Goal: Information Seeking & Learning: Check status

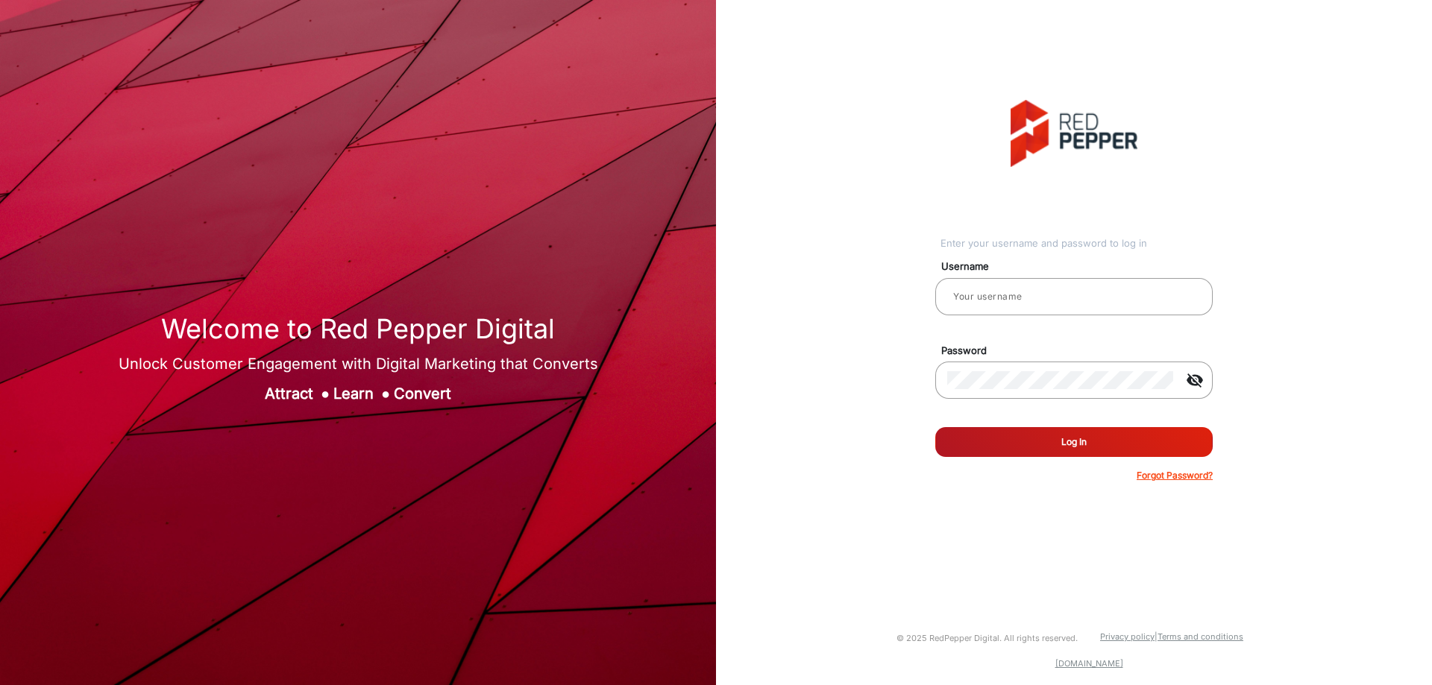
type input "CSTeam_Briefing Form"
click at [1078, 436] on button "Log In" at bounding box center [1073, 442] width 277 height 30
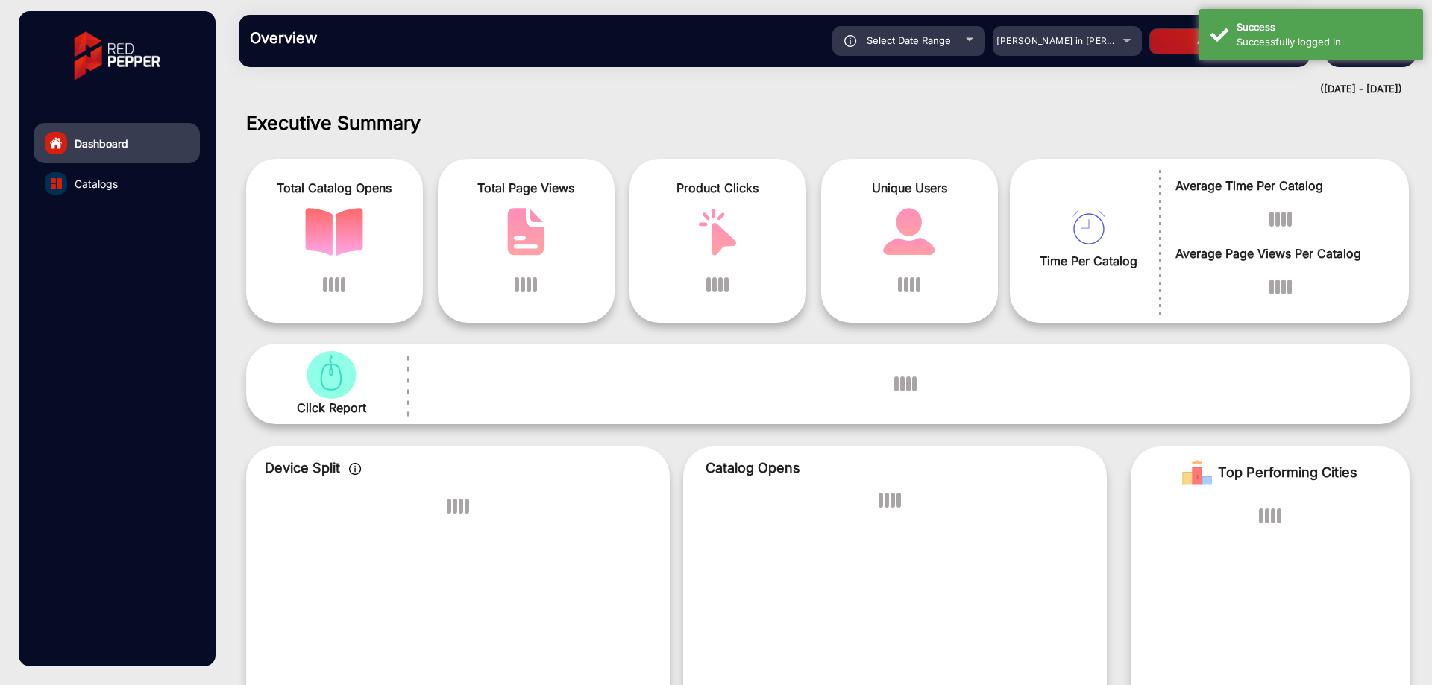
scroll to position [11, 0]
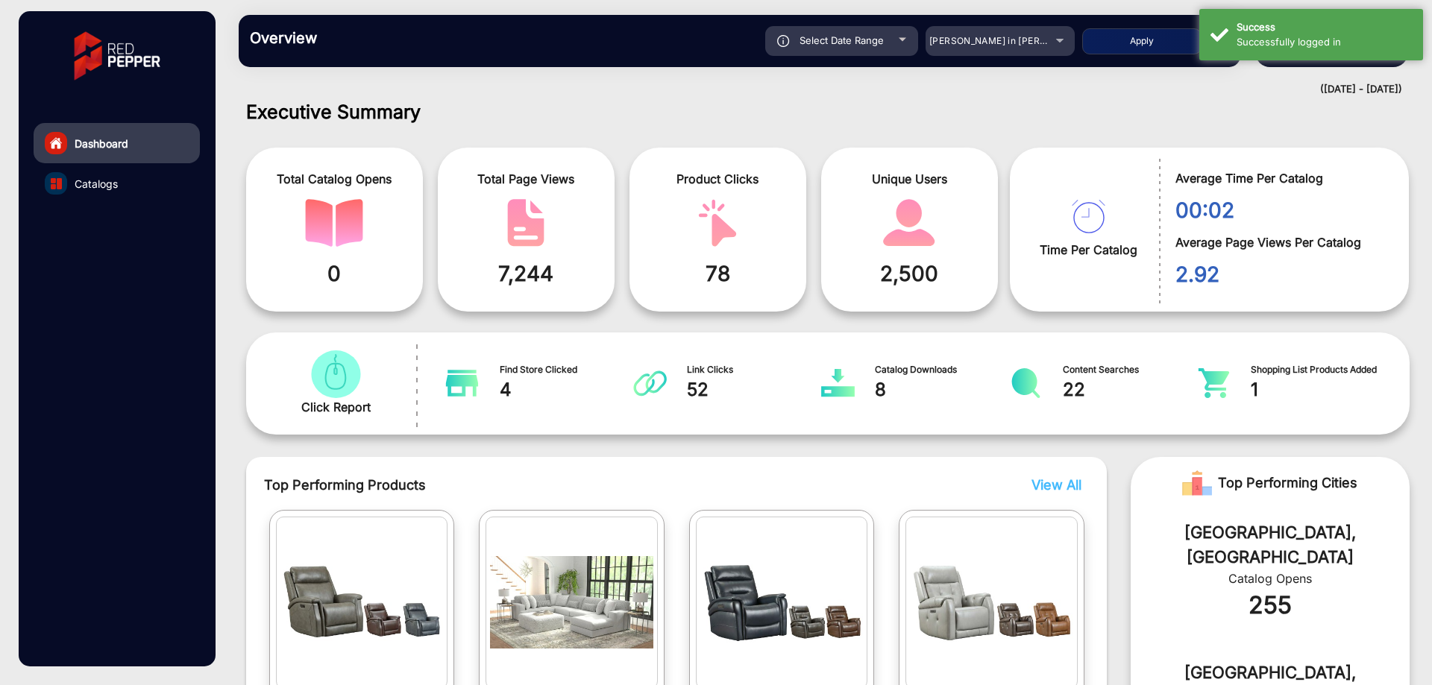
click at [876, 39] on span "Select Date Range" at bounding box center [842, 40] width 84 height 12
type input "[DATE]"
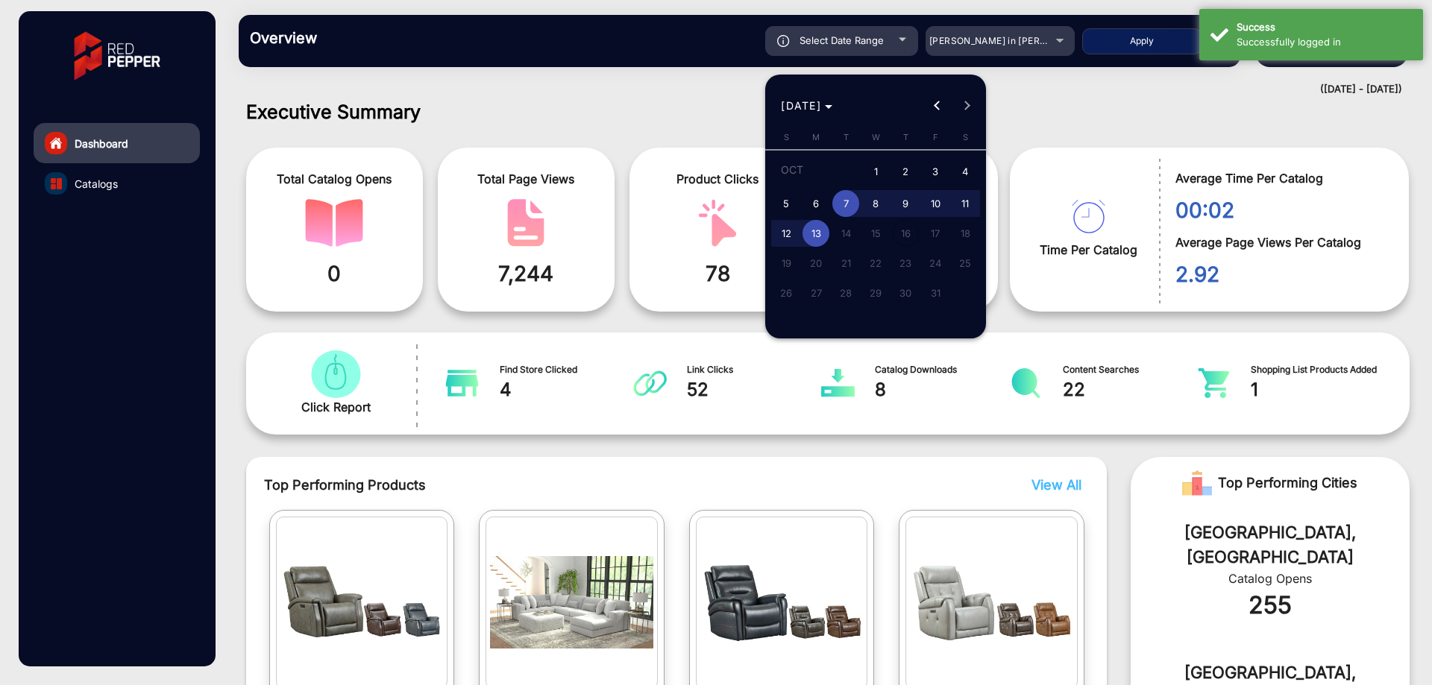
click at [997, 44] on div at bounding box center [716, 342] width 1432 height 685
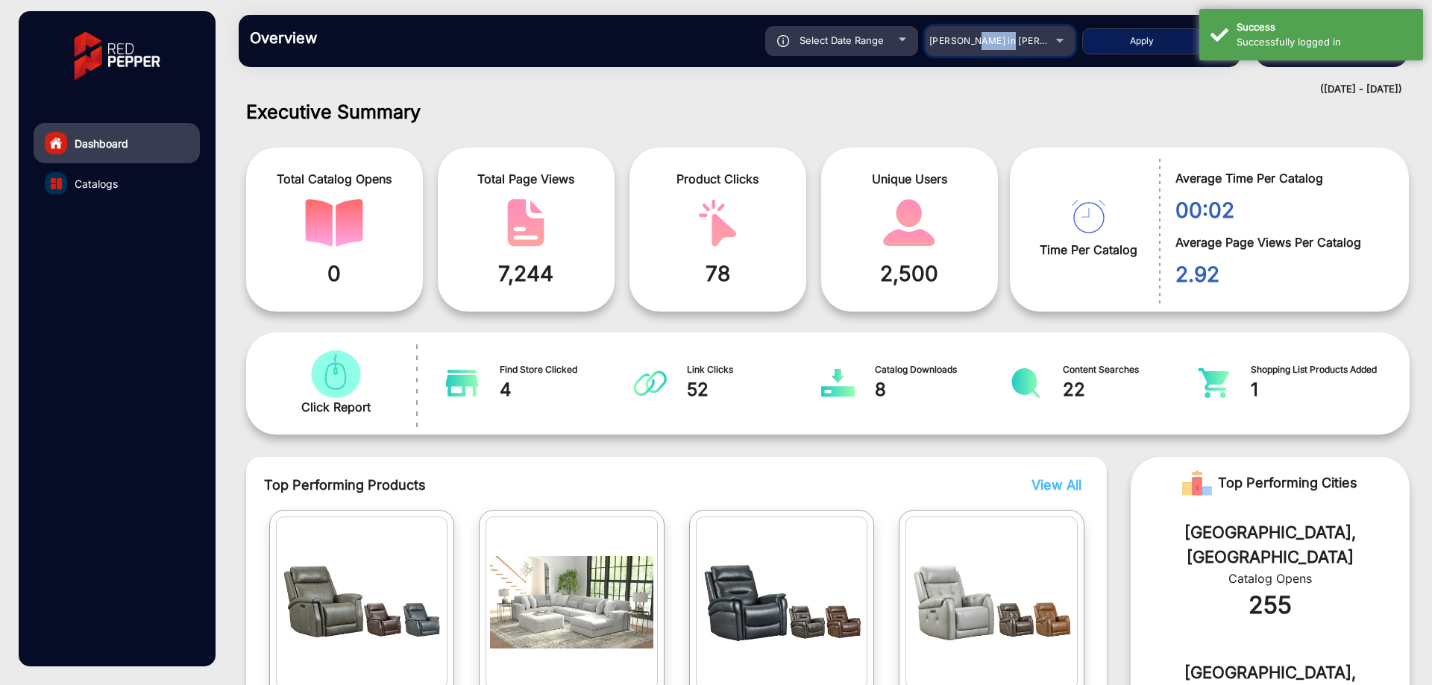
click at [997, 44] on span "[PERSON_NAME] in [PERSON_NAME]" at bounding box center [1011, 40] width 165 height 11
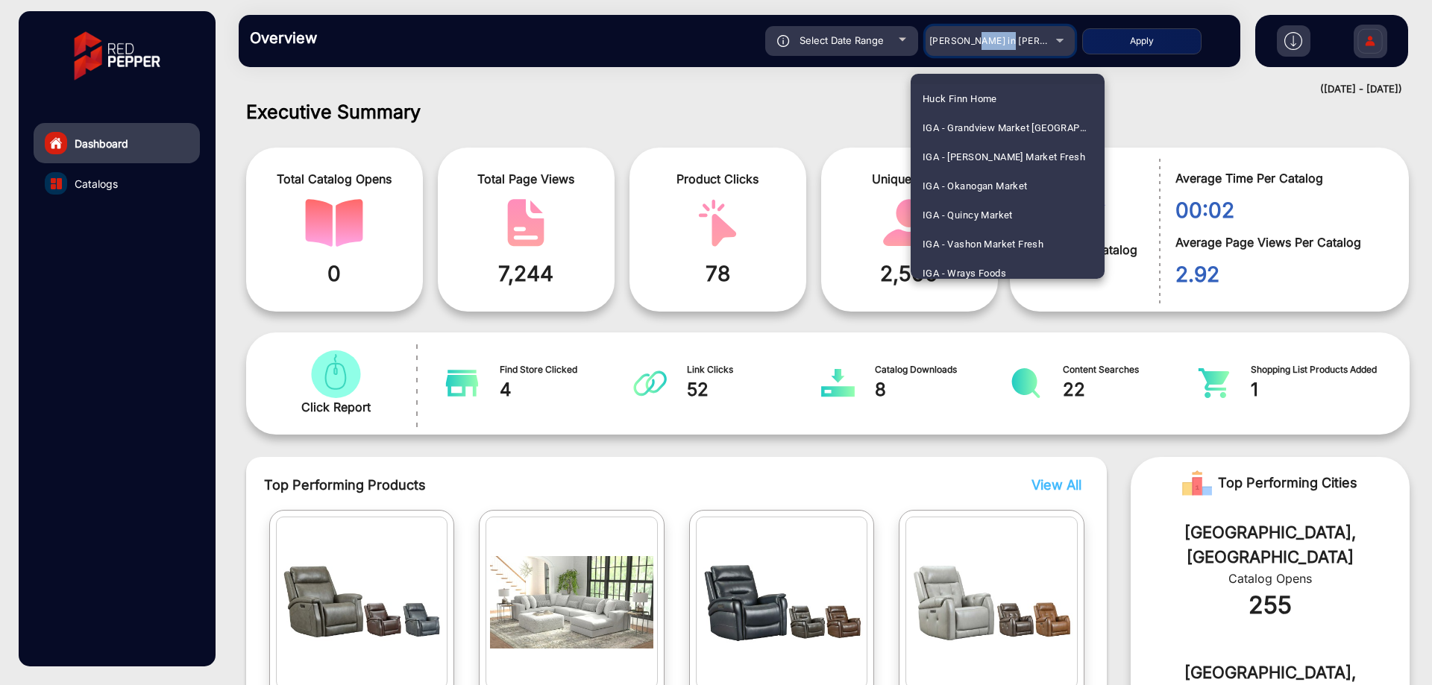
scroll to position [2163, 0]
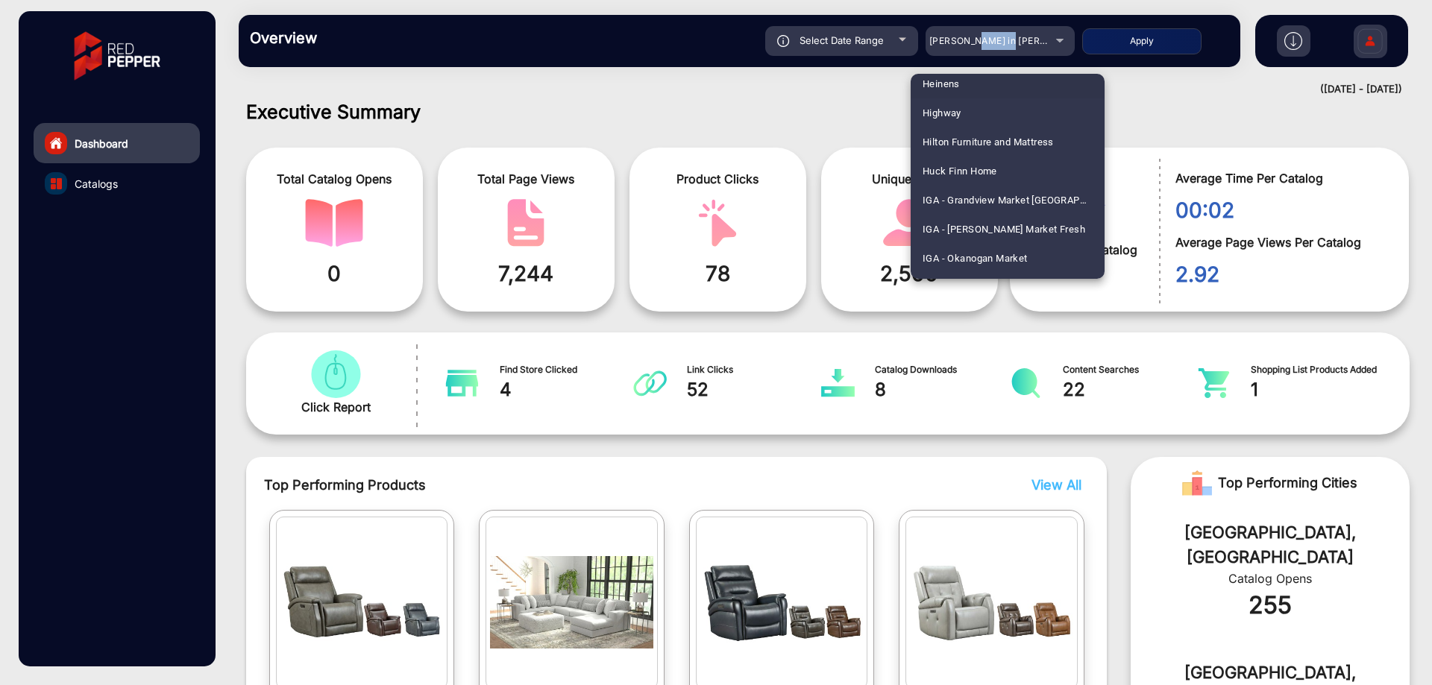
click at [1003, 89] on mat-option "Heinens" at bounding box center [1008, 83] width 194 height 29
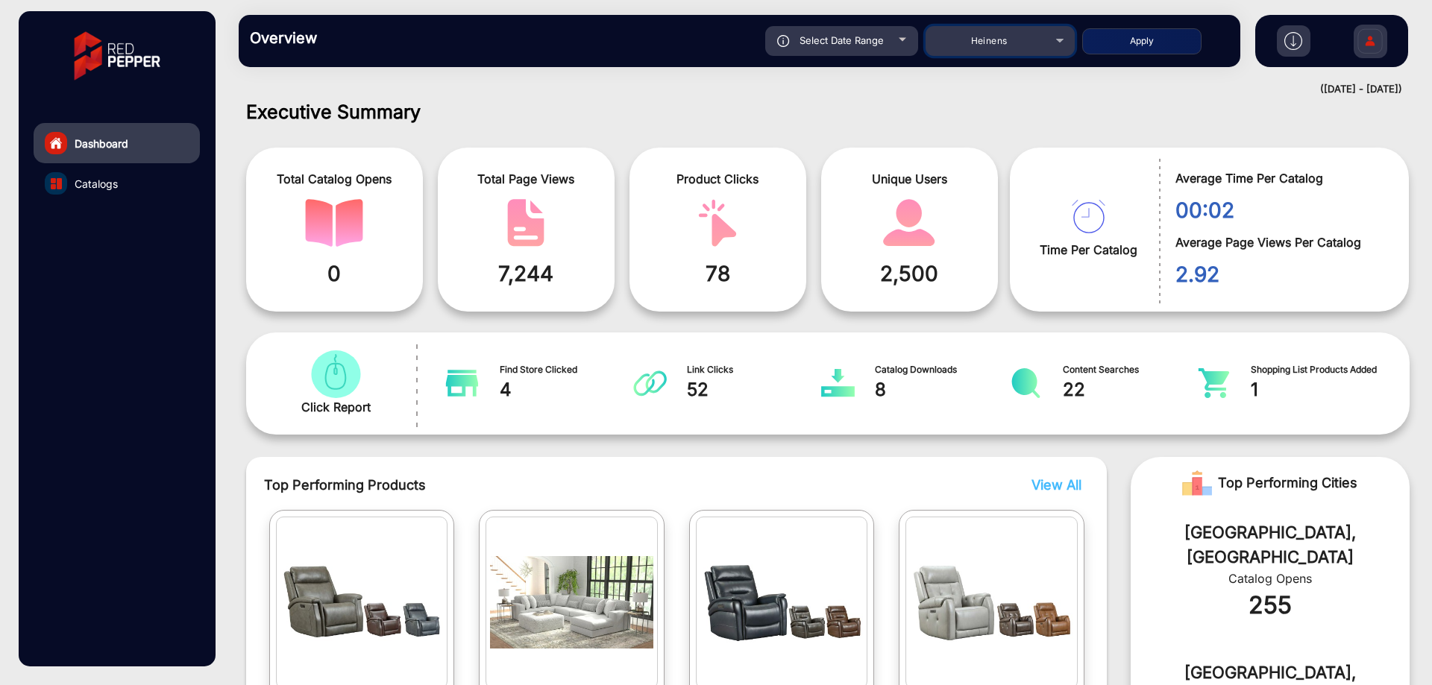
scroll to position [2158, 0]
click at [882, 29] on div "Select Date Range" at bounding box center [841, 41] width 153 height 30
type input "[DATE]"
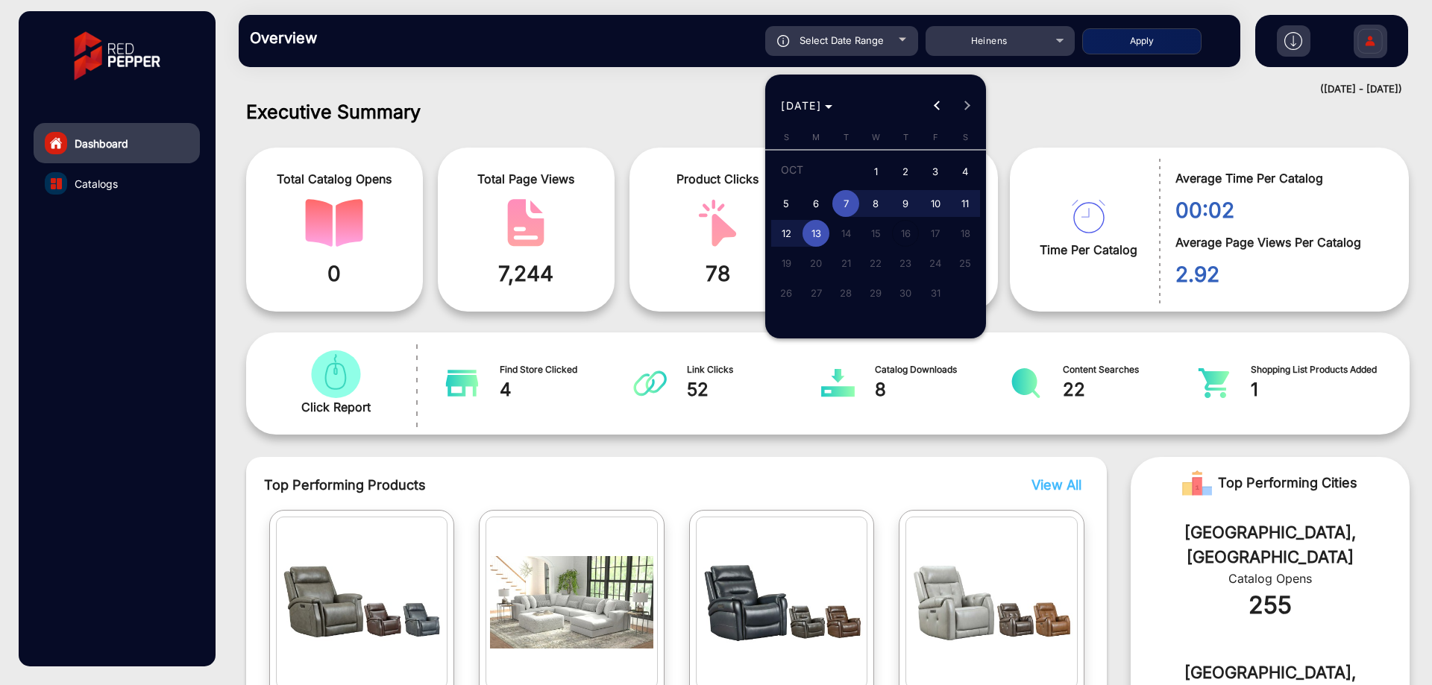
click at [847, 198] on span "7" at bounding box center [845, 203] width 27 height 27
click at [823, 225] on span "13" at bounding box center [816, 233] width 27 height 27
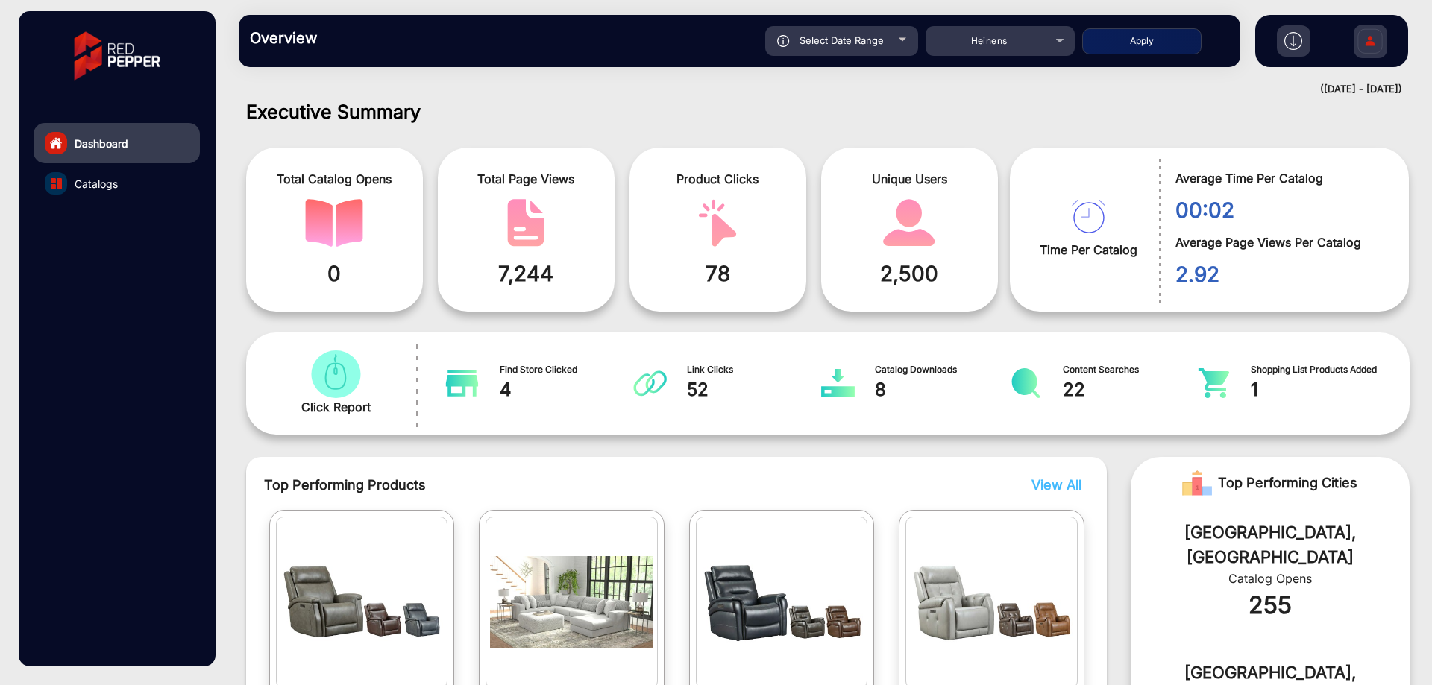
type input "[DATE]"
click at [1179, 52] on button "Apply" at bounding box center [1141, 41] width 119 height 26
type input "[DATE]"
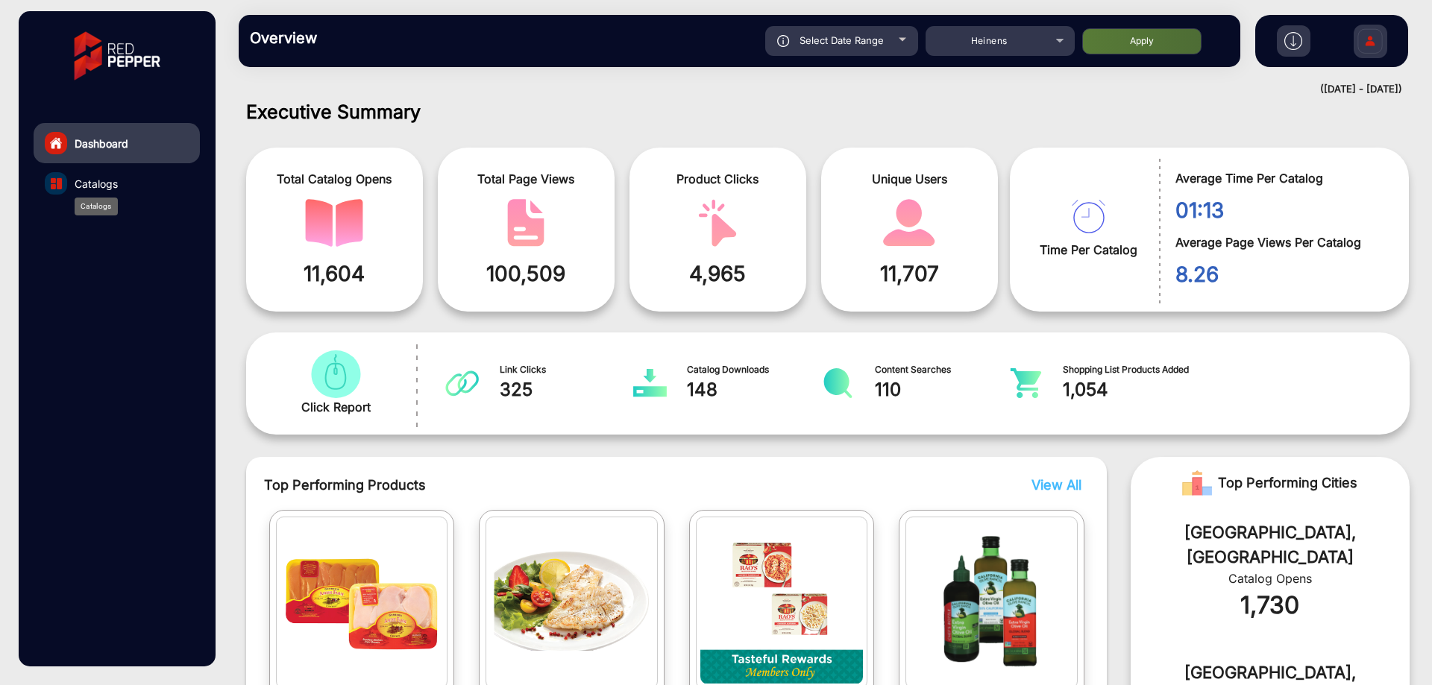
click at [113, 176] on span "Catalogs" at bounding box center [96, 184] width 43 height 16
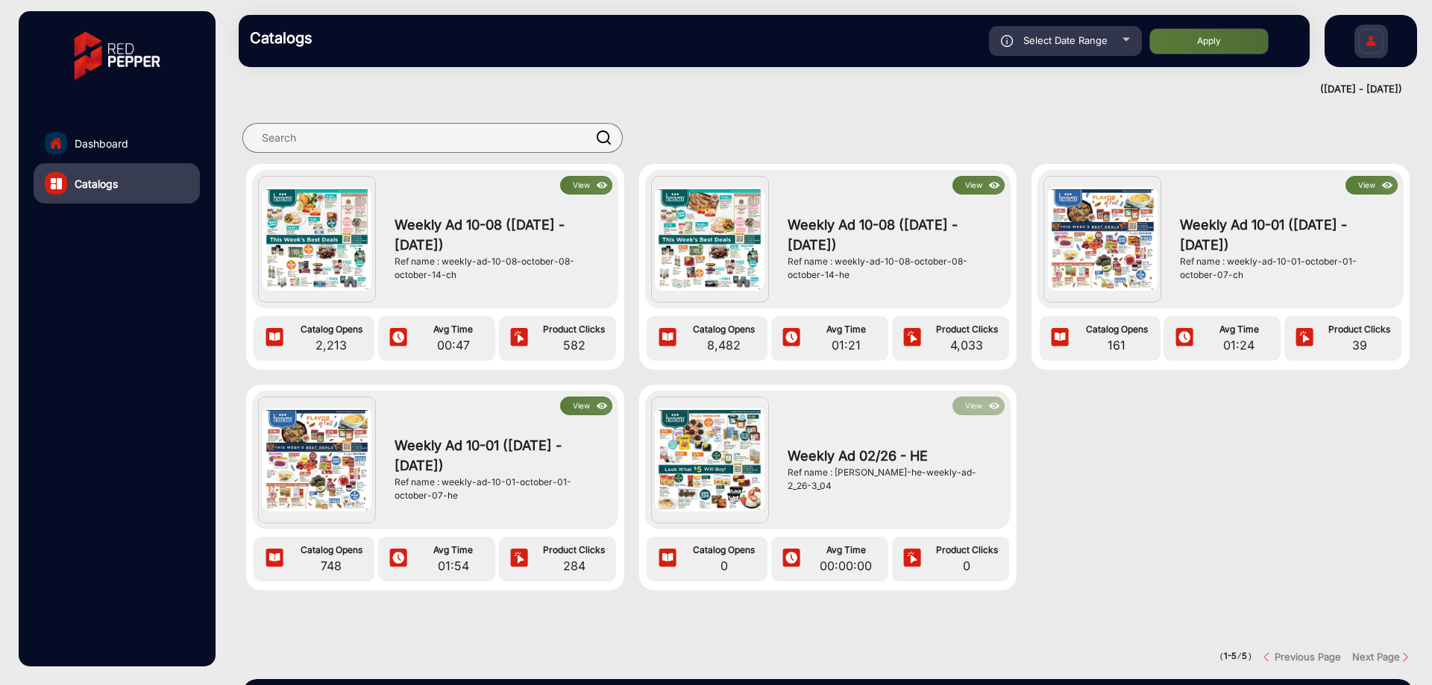
click at [575, 190] on button "View" at bounding box center [586, 185] width 52 height 19
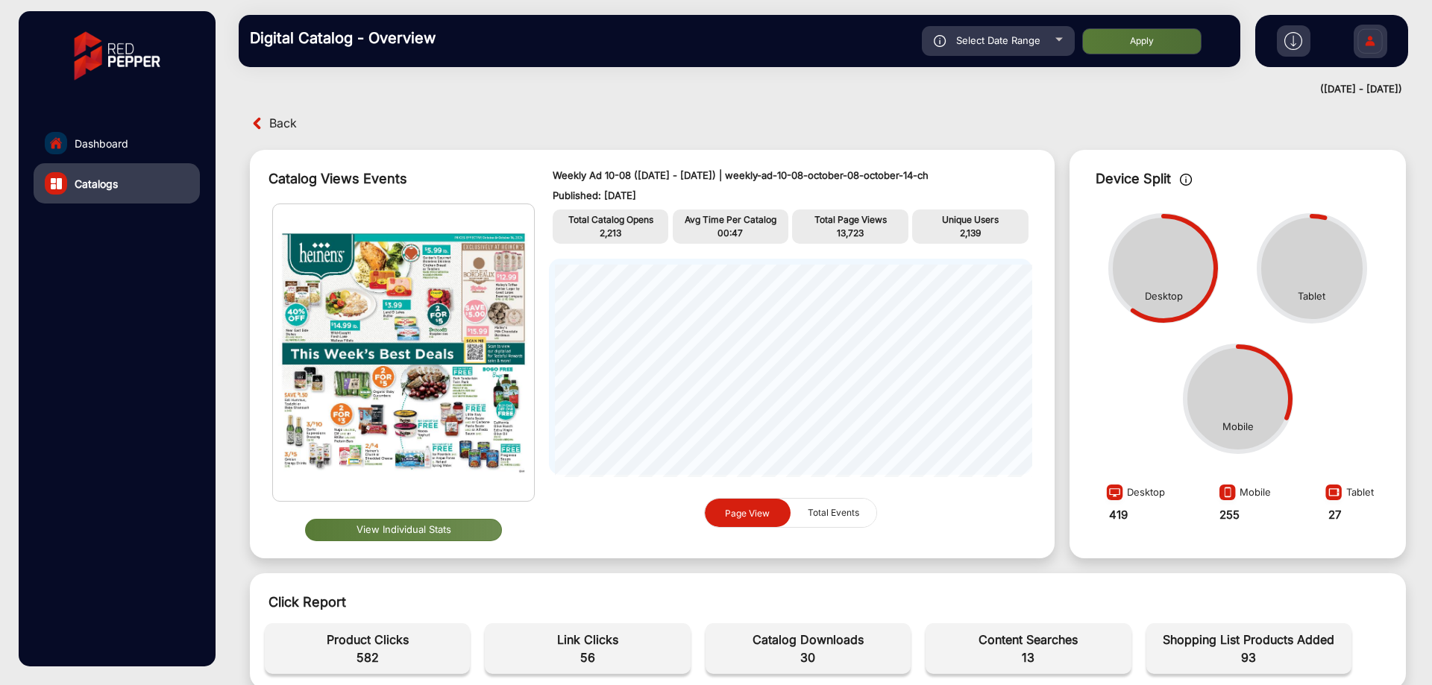
click at [442, 536] on button "View Individual Stats" at bounding box center [403, 530] width 197 height 22
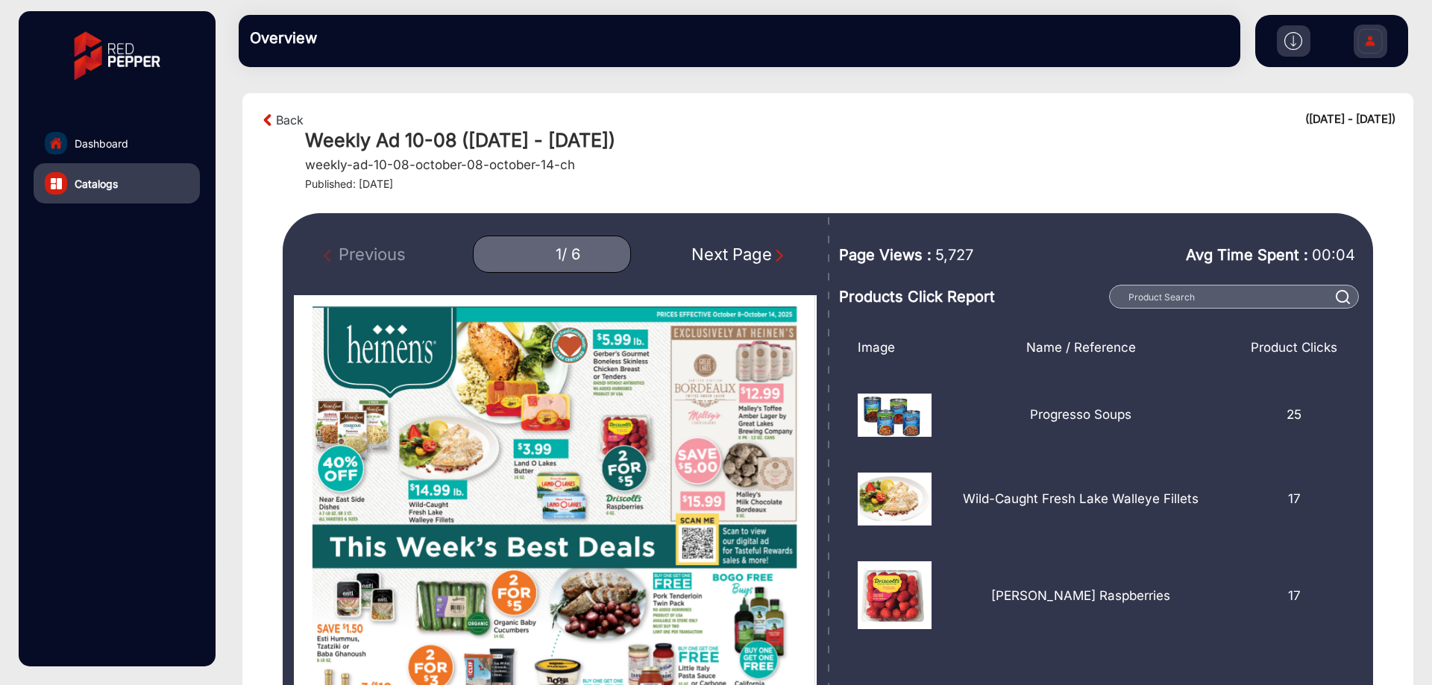
click at [774, 257] on img "Next Page" at bounding box center [779, 255] width 15 height 15
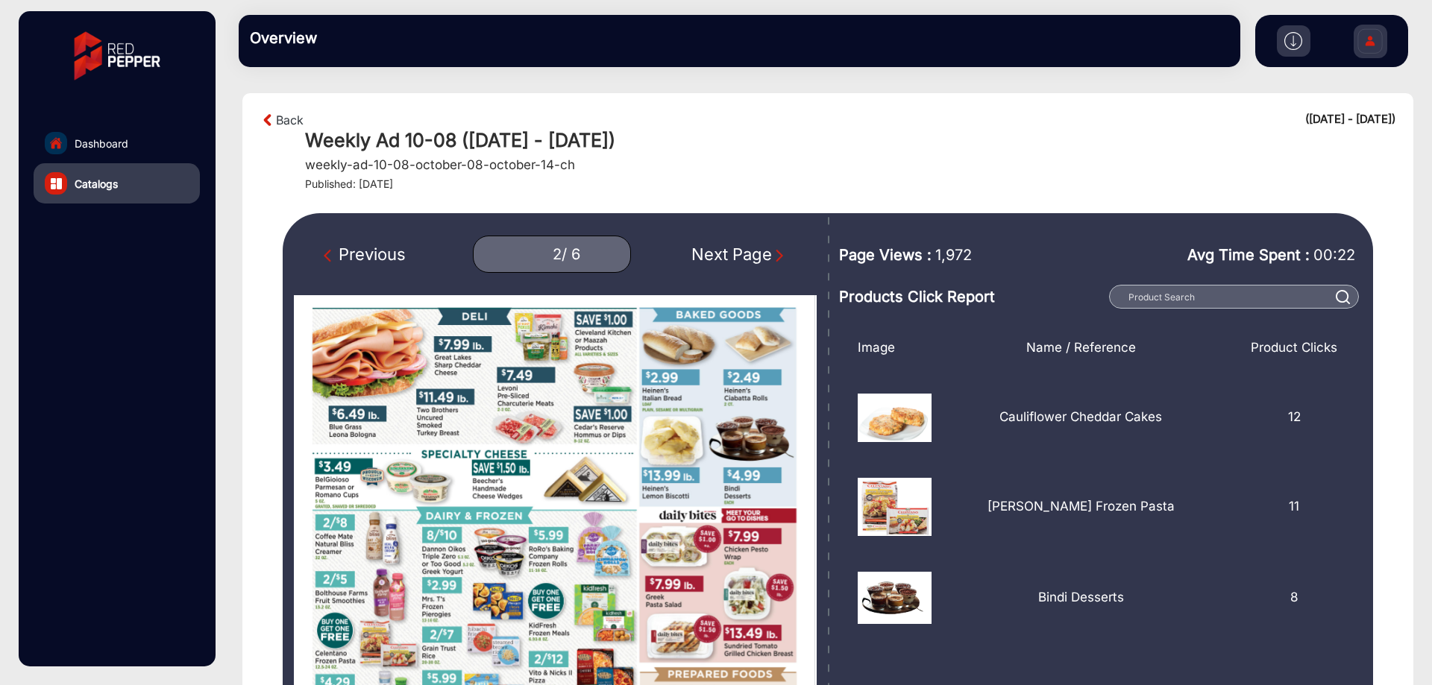
click at [774, 257] on img "Next Page" at bounding box center [779, 255] width 15 height 15
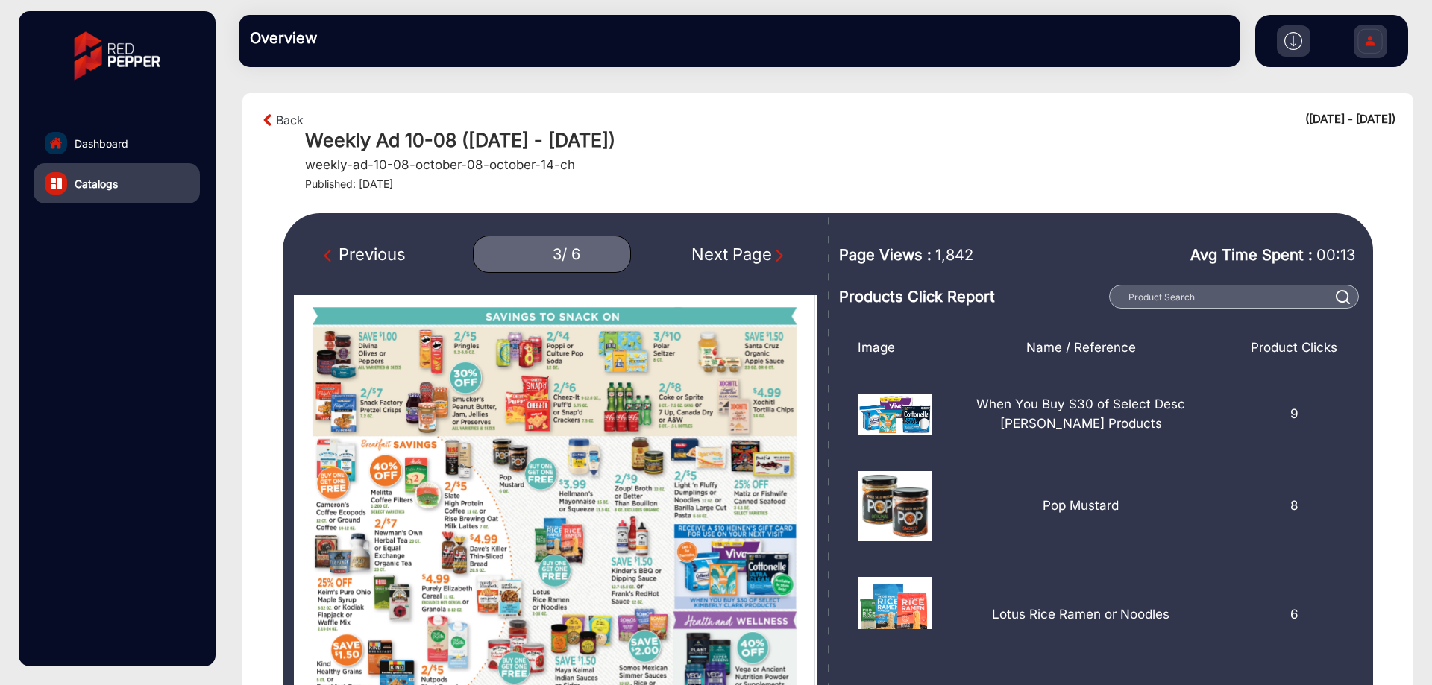
click at [774, 257] on img "Next Page" at bounding box center [779, 255] width 15 height 15
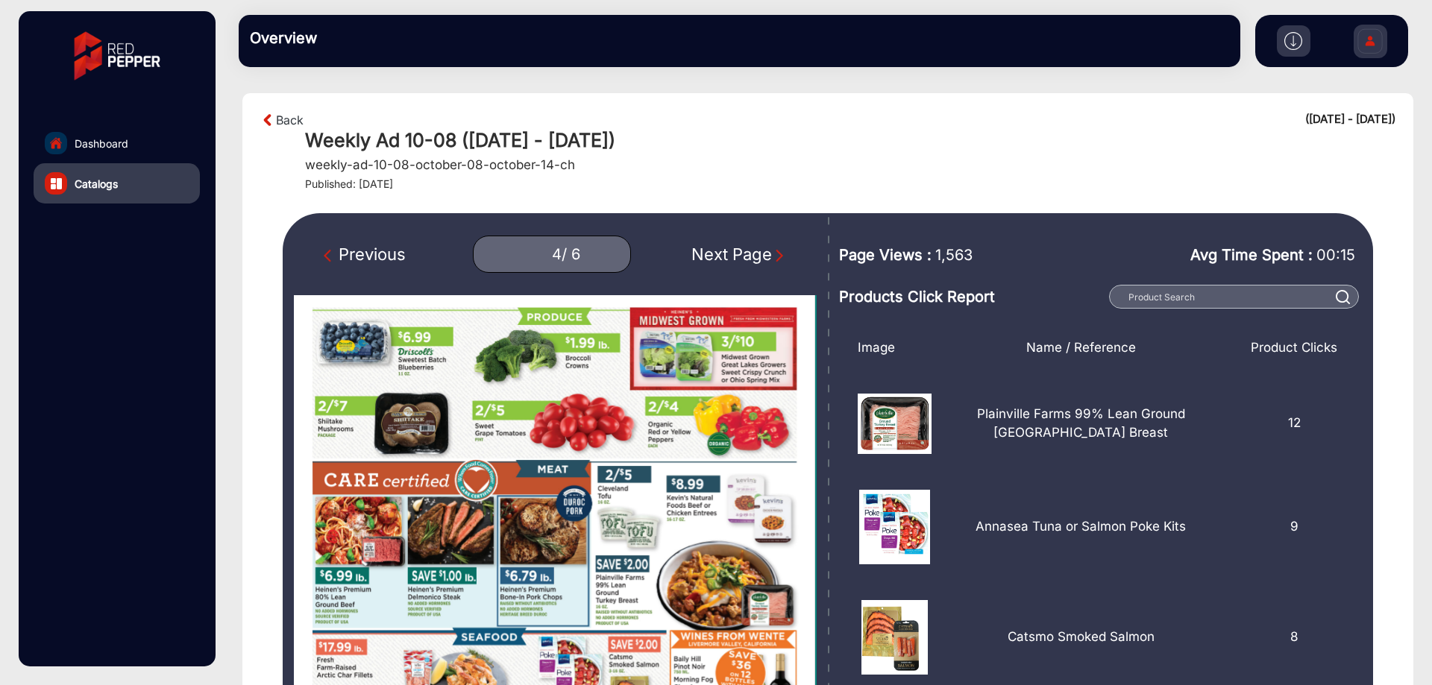
click at [774, 257] on img "Next Page" at bounding box center [779, 255] width 15 height 15
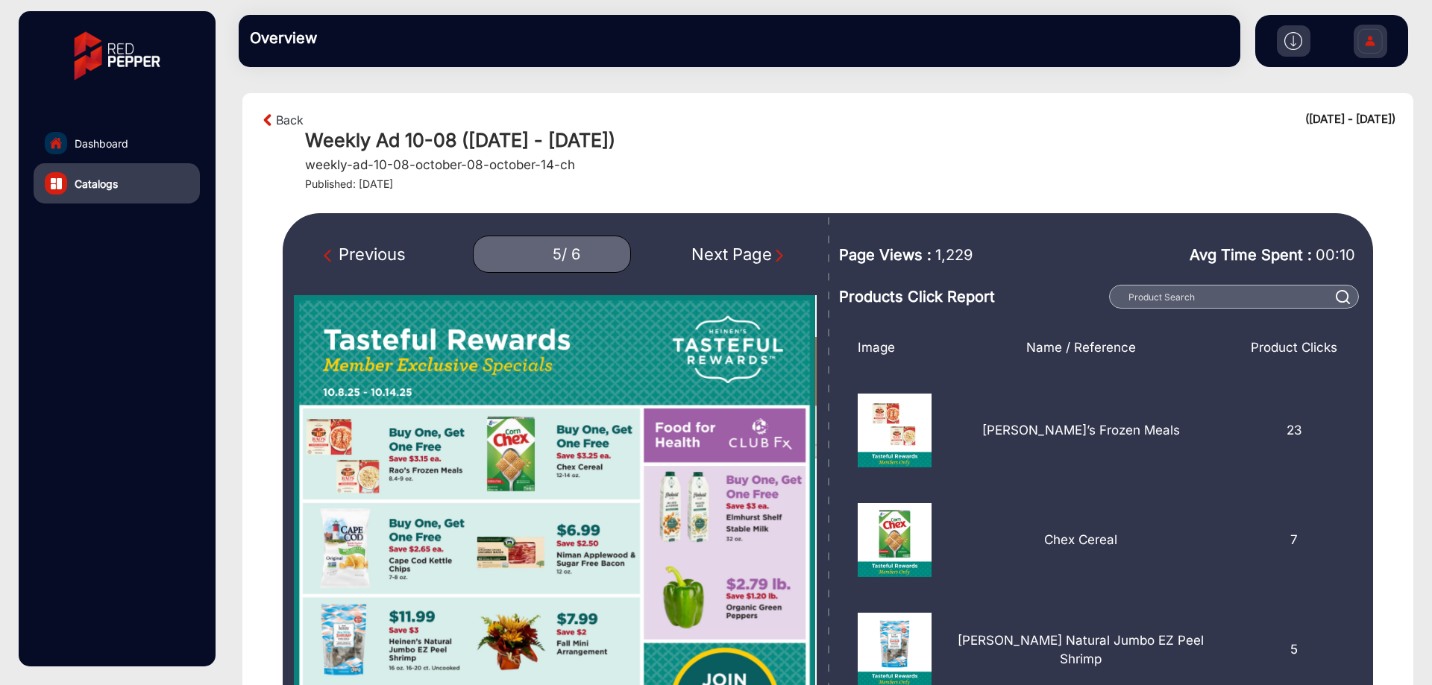
click at [774, 257] on img "Next Page" at bounding box center [779, 255] width 15 height 15
type input "6"
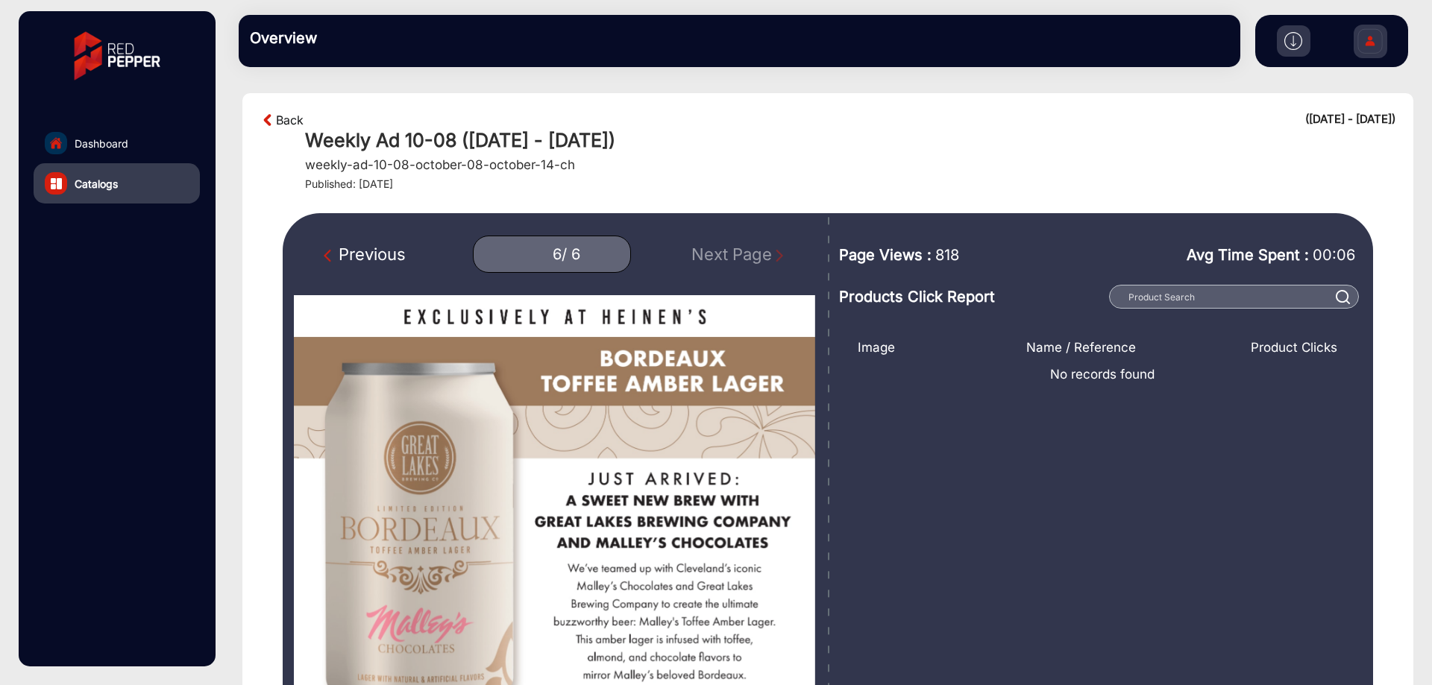
click at [286, 118] on link "Back" at bounding box center [290, 120] width 28 height 18
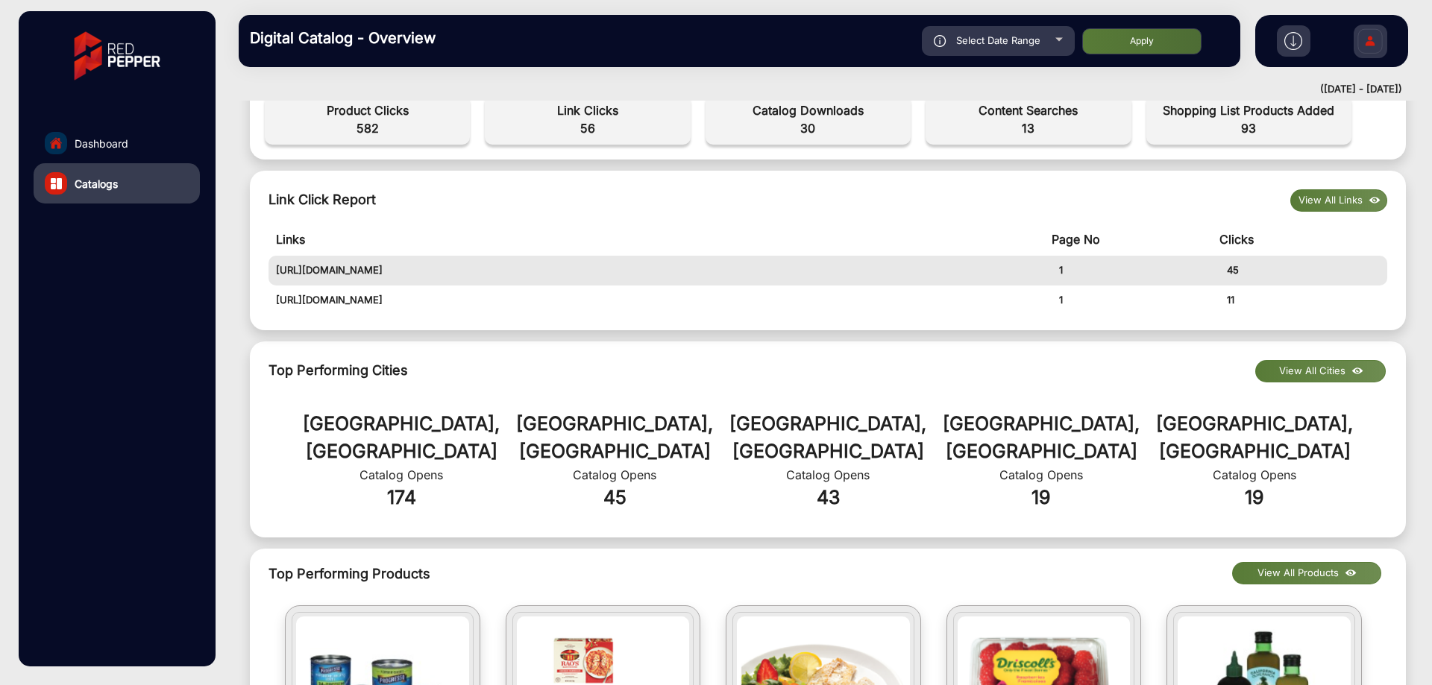
scroll to position [522, 0]
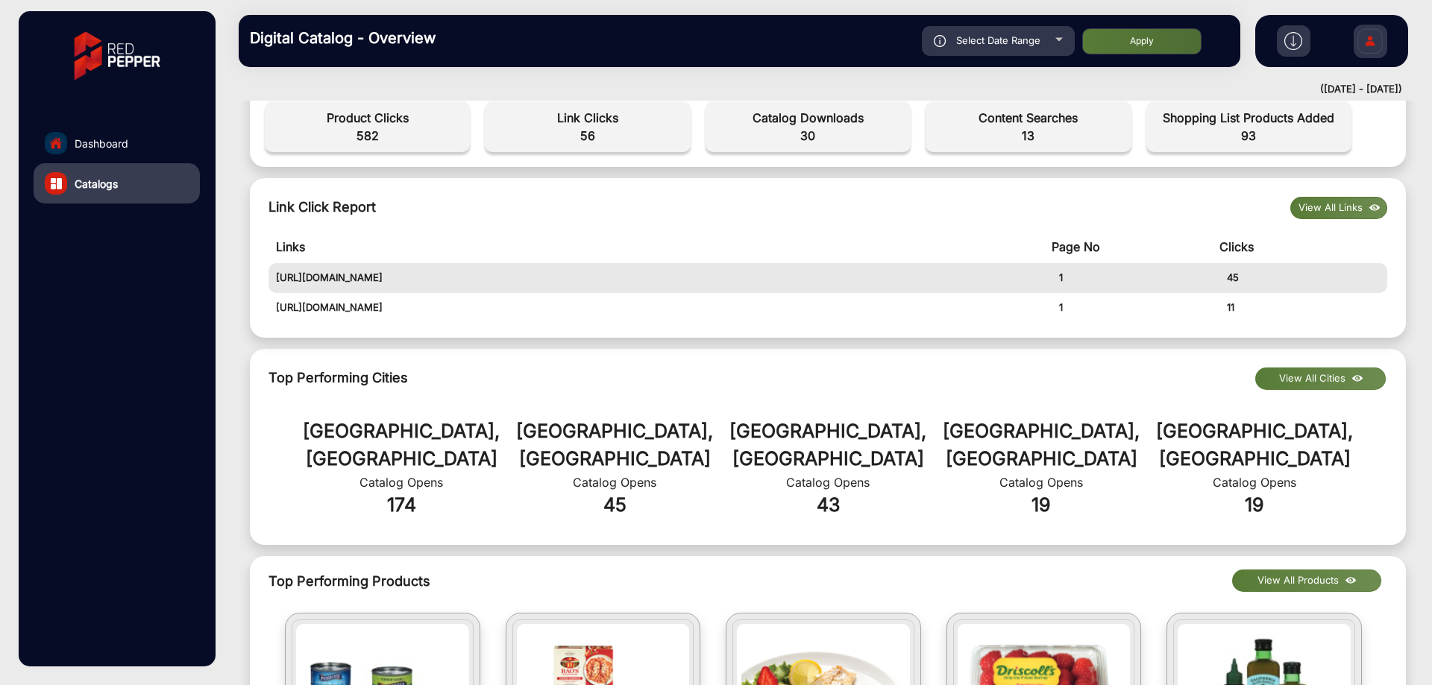
click at [1326, 198] on button "View All Links" at bounding box center [1338, 208] width 97 height 22
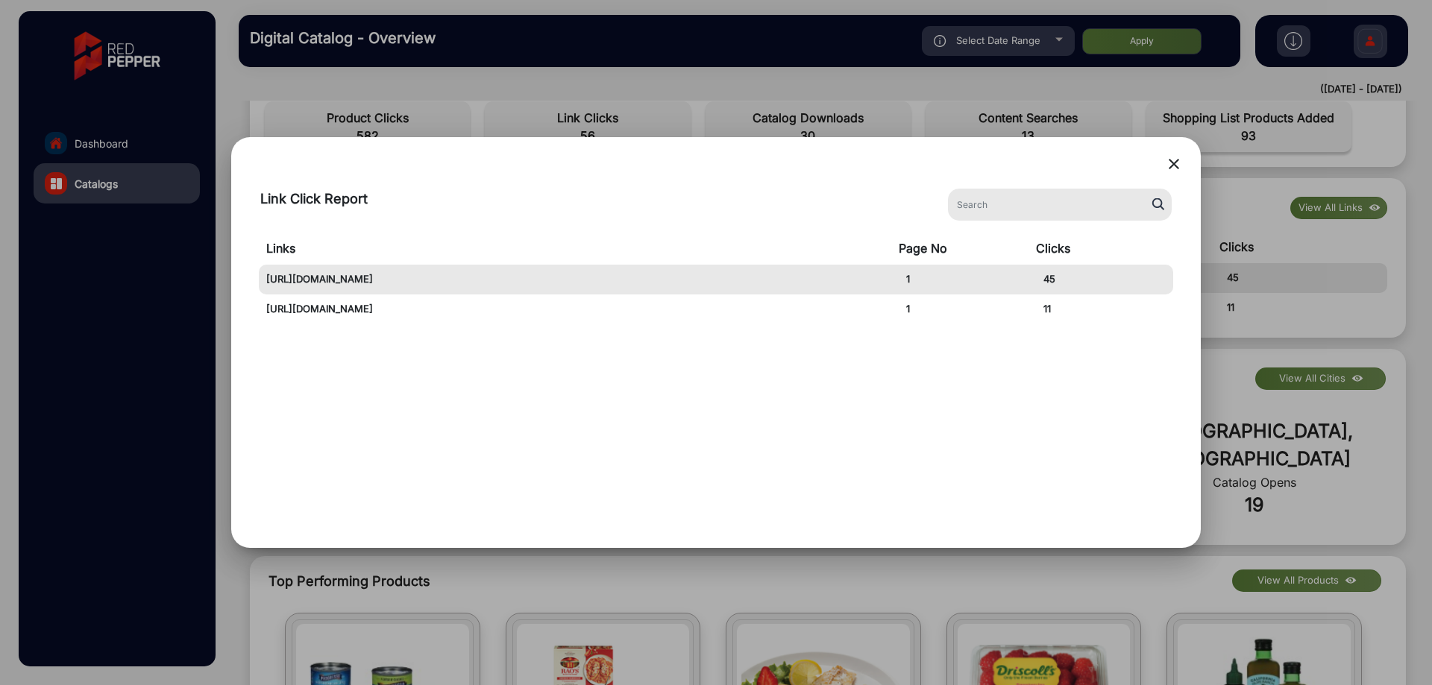
click at [1178, 162] on mat-icon "close" at bounding box center [1174, 164] width 18 height 18
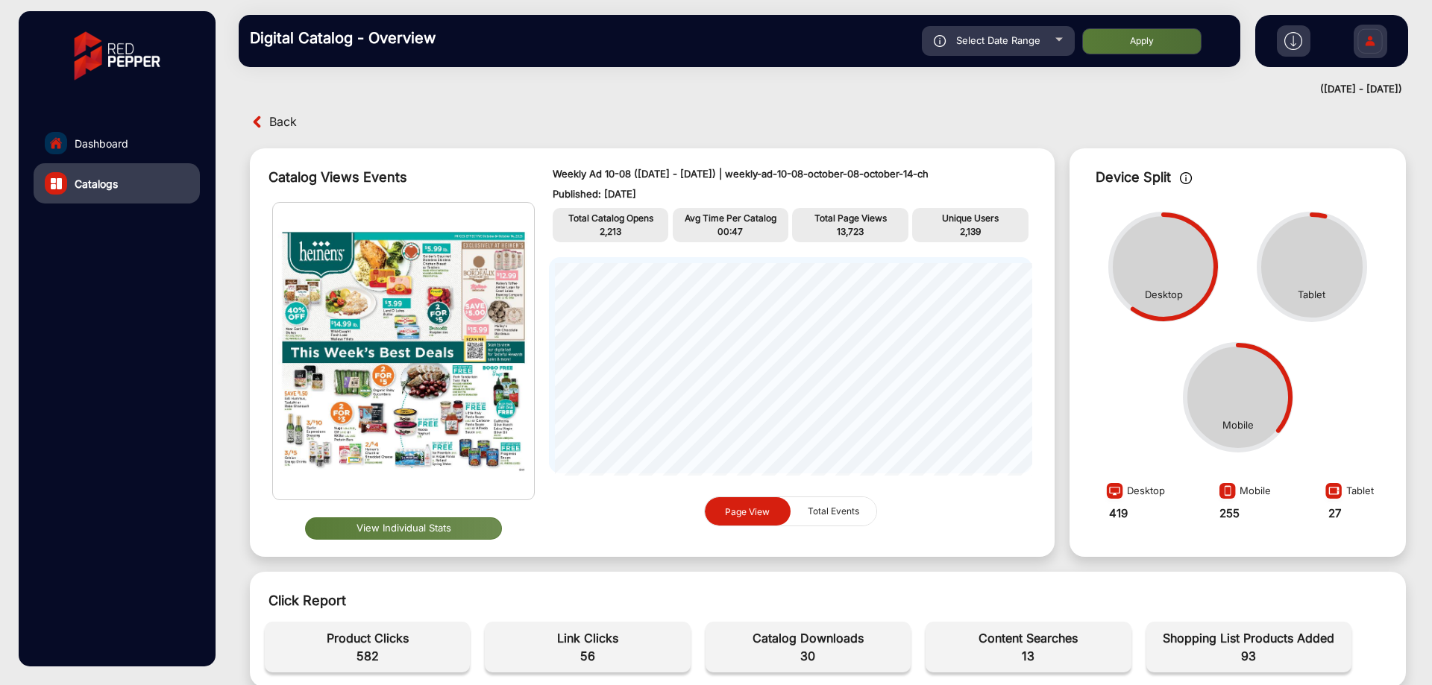
scroll to position [0, 0]
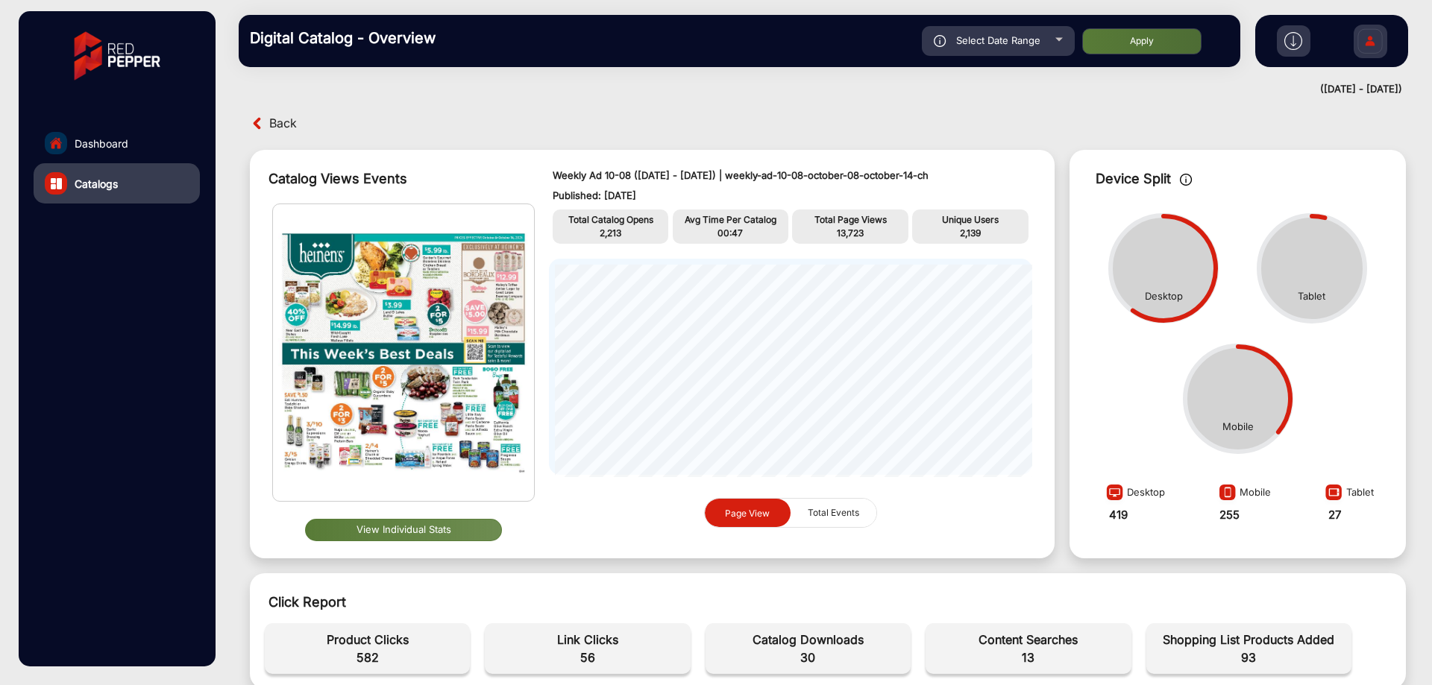
click at [1031, 34] on div "Select Date Range" at bounding box center [998, 41] width 153 height 30
type input "[DATE]"
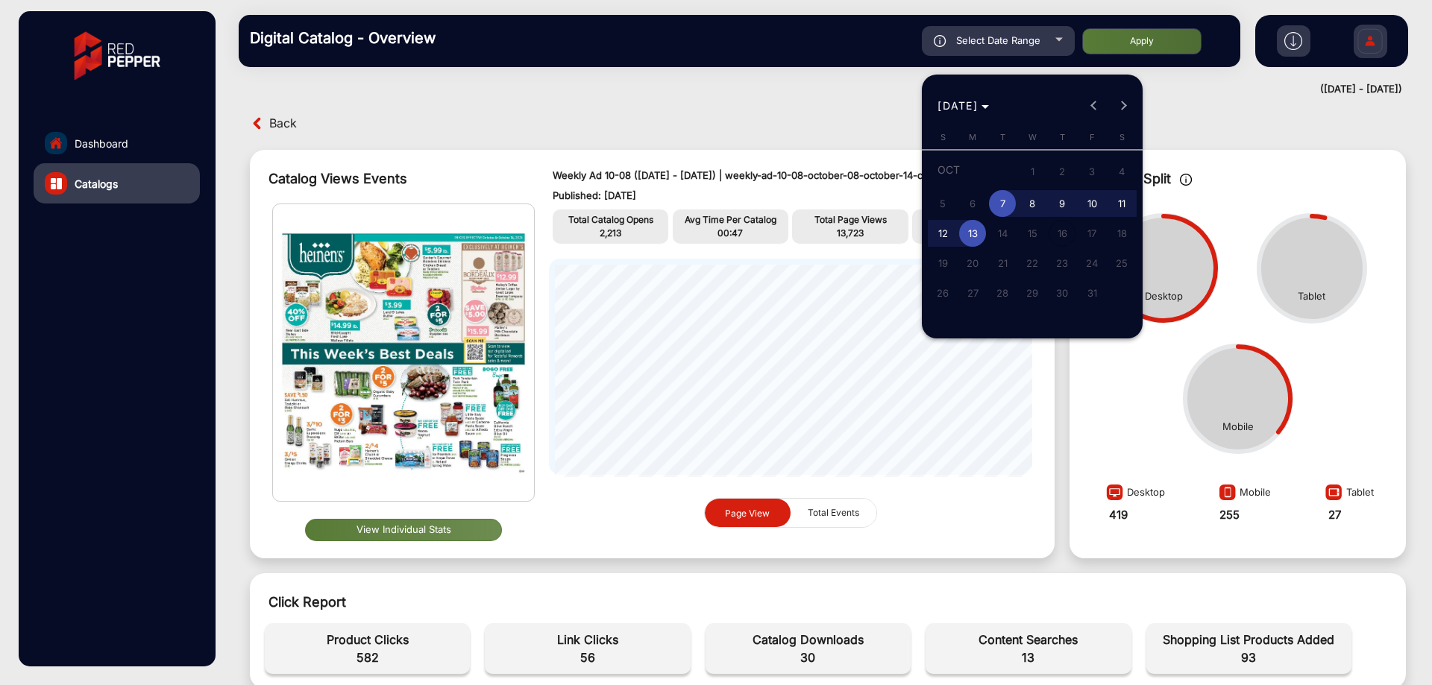
click at [834, 81] on div at bounding box center [716, 342] width 1432 height 685
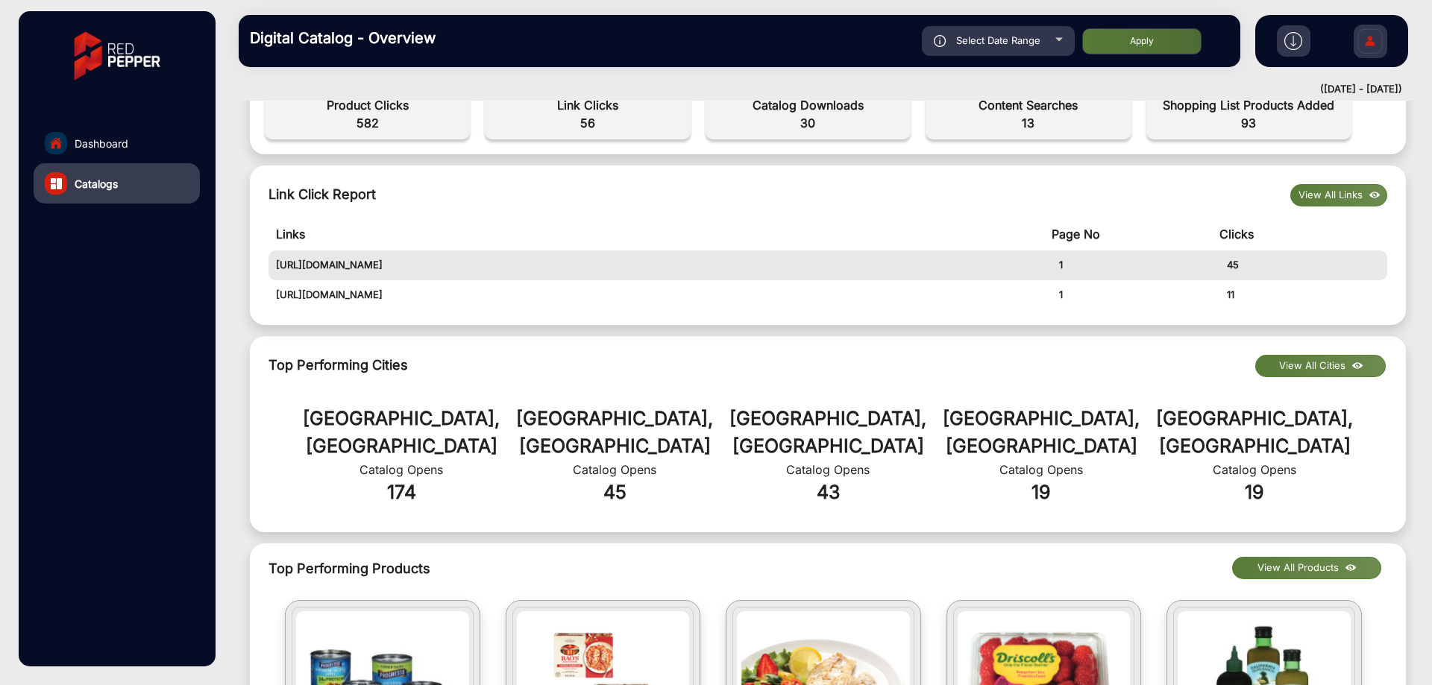
scroll to position [597, 0]
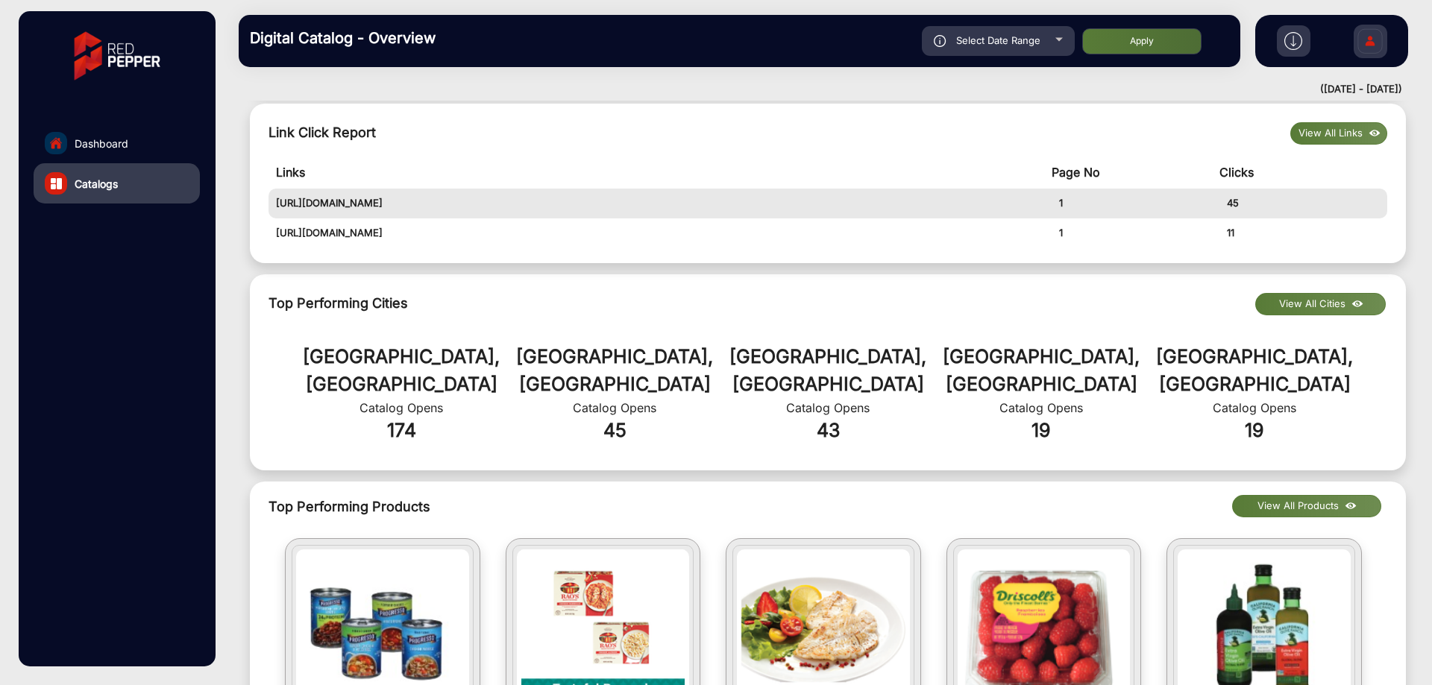
click at [1346, 141] on button "View All Links" at bounding box center [1338, 133] width 97 height 22
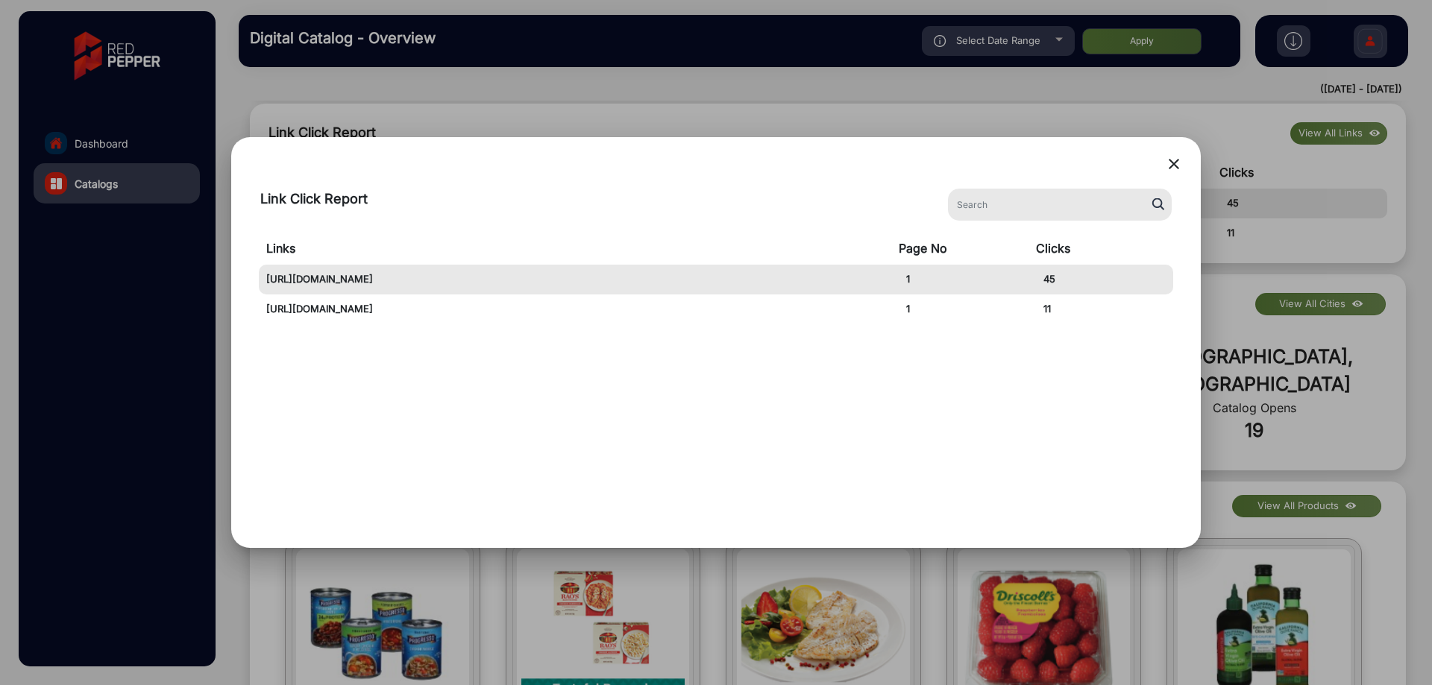
click at [1178, 156] on mat-icon "close" at bounding box center [1174, 164] width 18 height 18
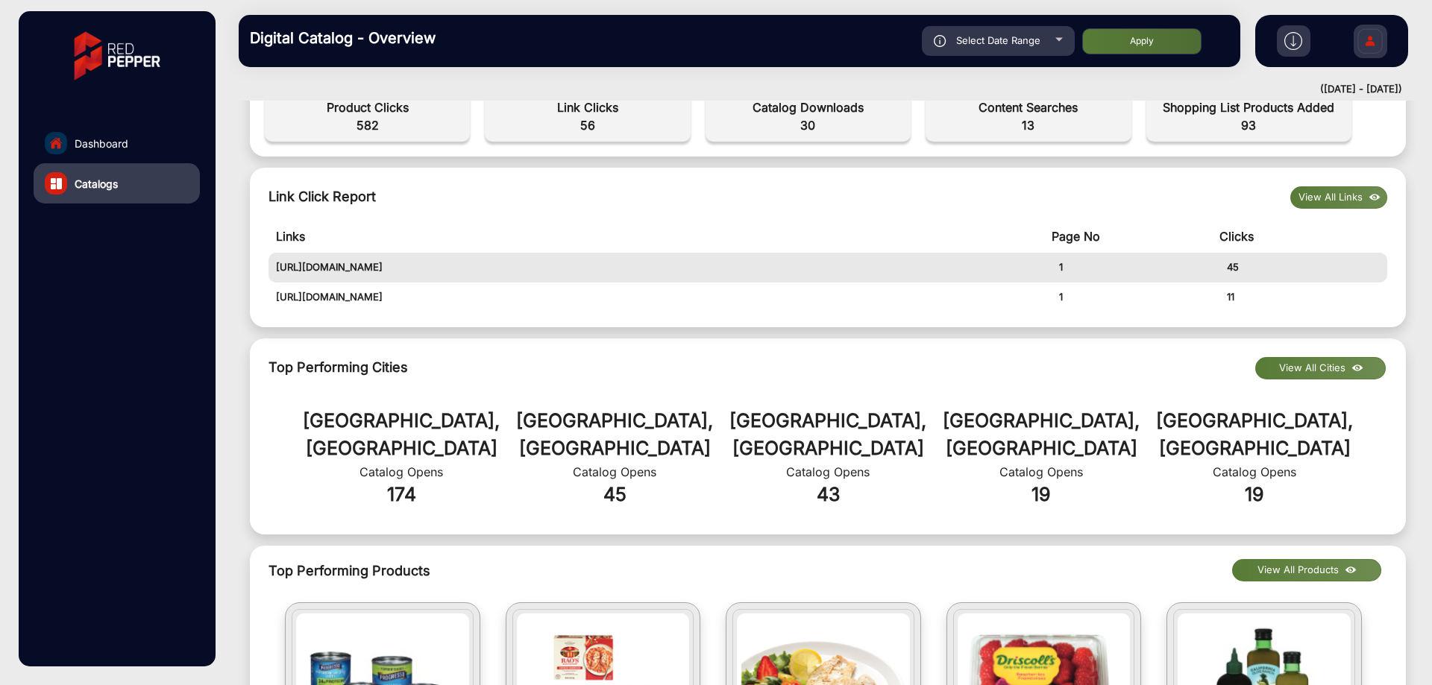
scroll to position [220, 0]
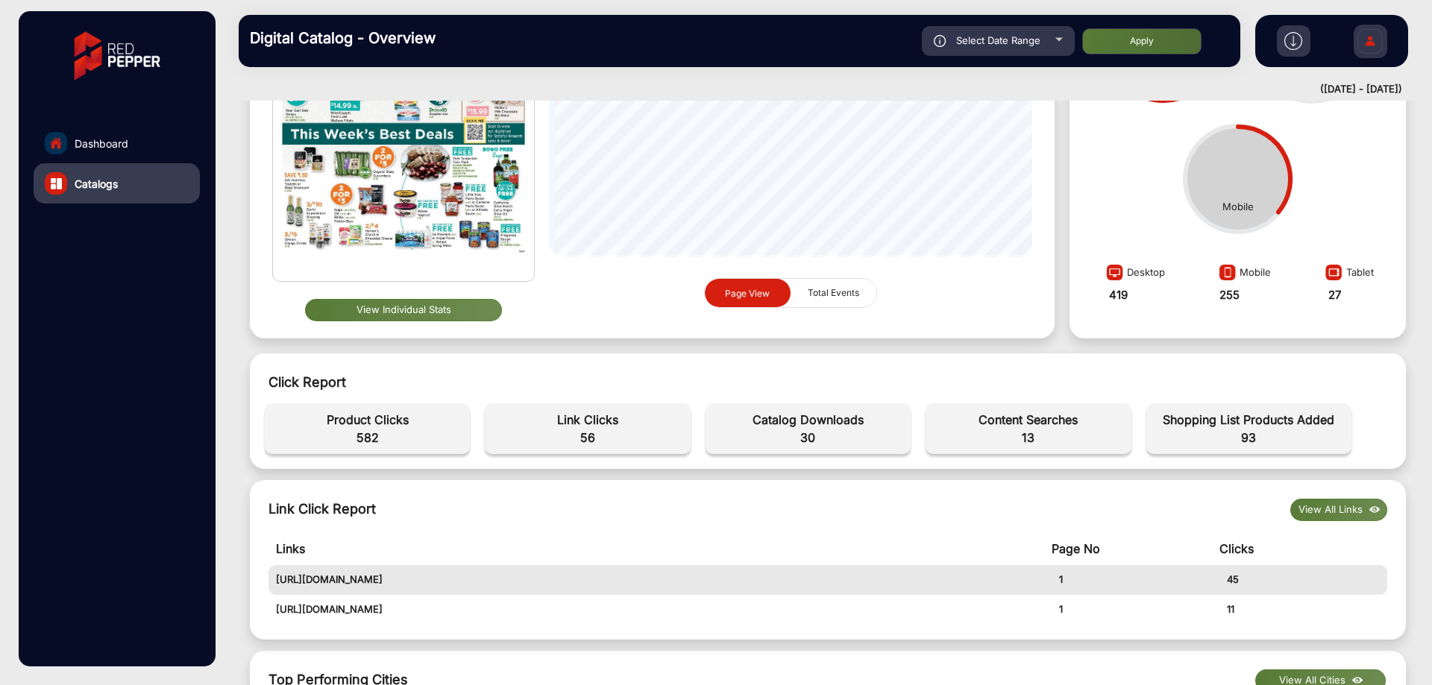
click at [1324, 508] on button "View All Links" at bounding box center [1338, 510] width 97 height 22
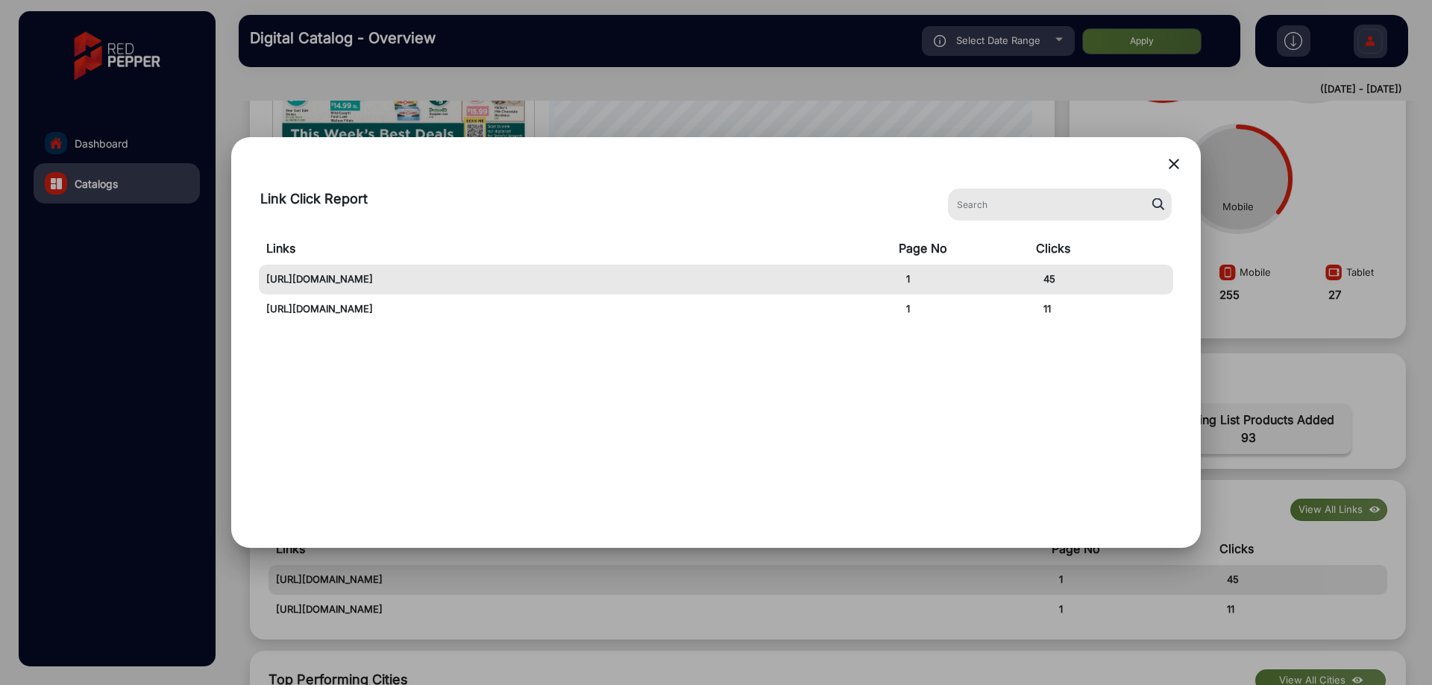
click at [1166, 166] on mat-icon "close" at bounding box center [1174, 164] width 18 height 18
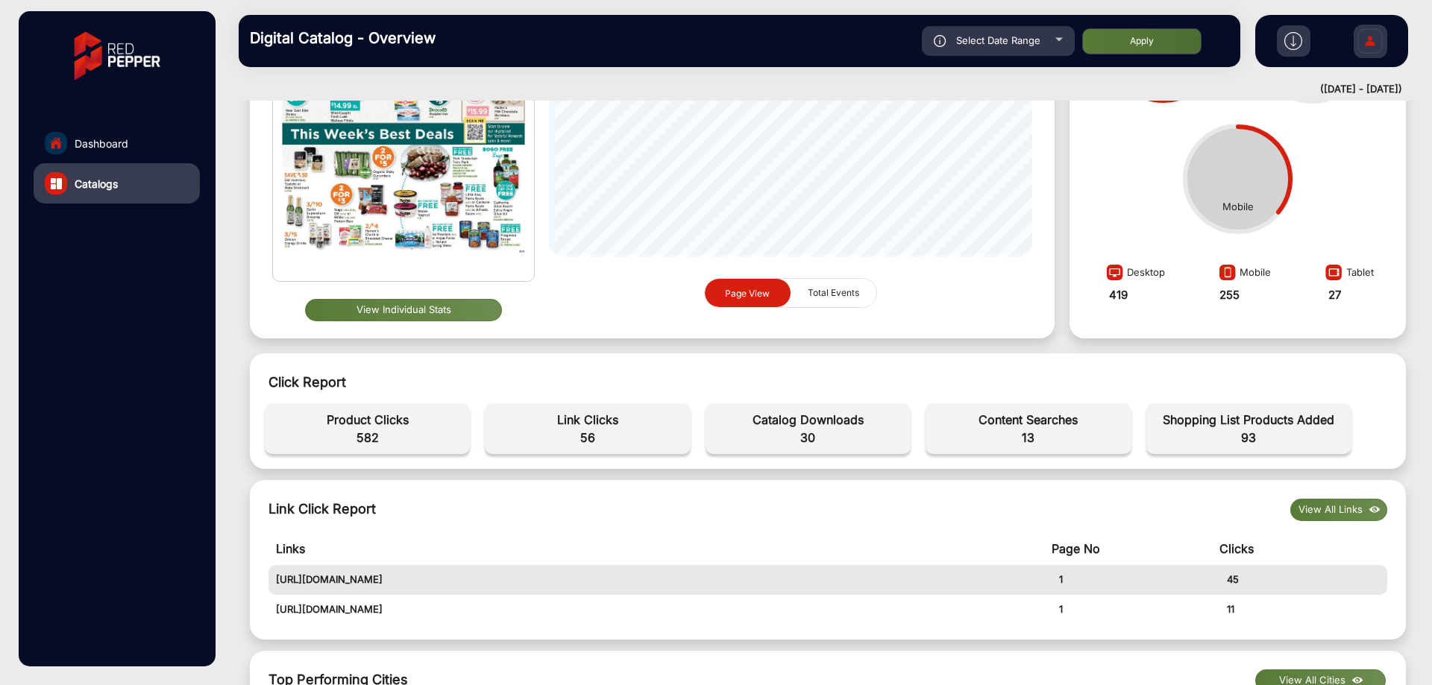
click at [150, 145] on link "Dashboard" at bounding box center [117, 143] width 166 height 40
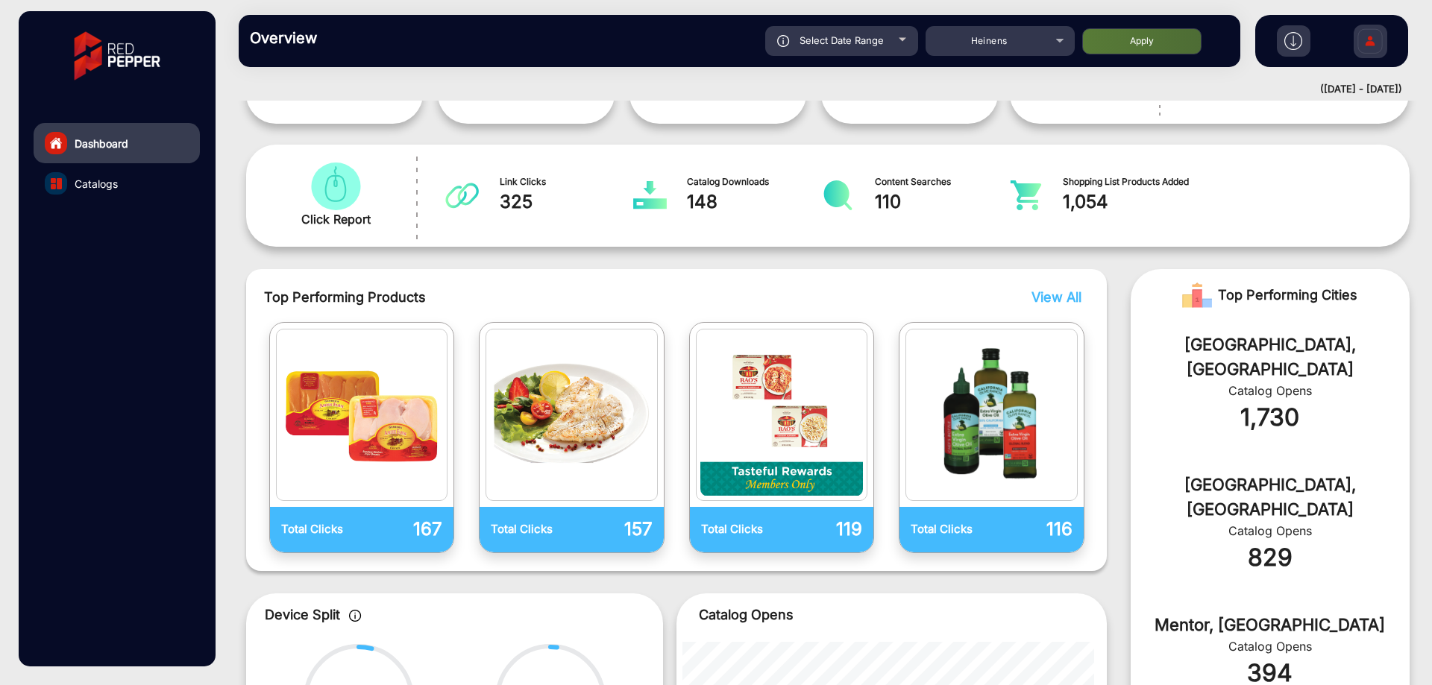
scroll to position [11, 0]
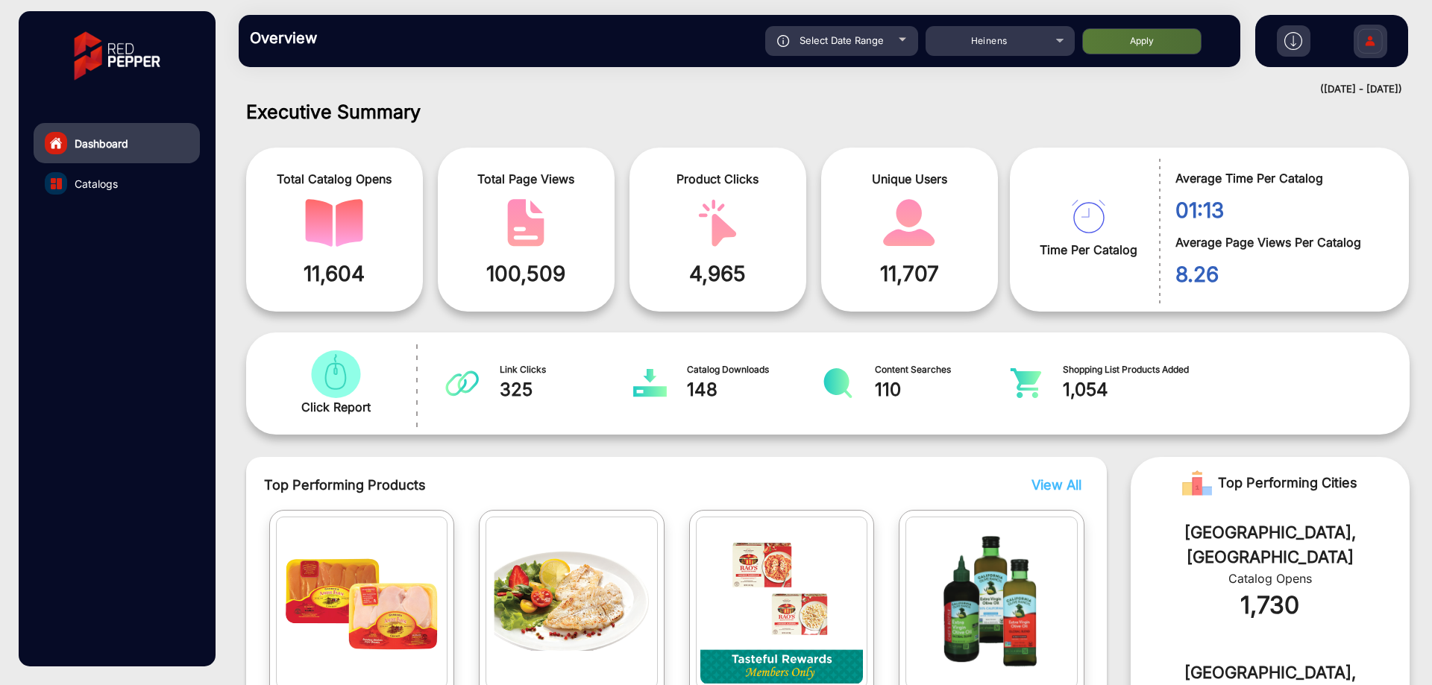
drag, startPoint x: 182, startPoint y: 178, endPoint x: 219, endPoint y: 166, distance: 39.2
click at [183, 180] on link "Catalogs" at bounding box center [117, 183] width 166 height 40
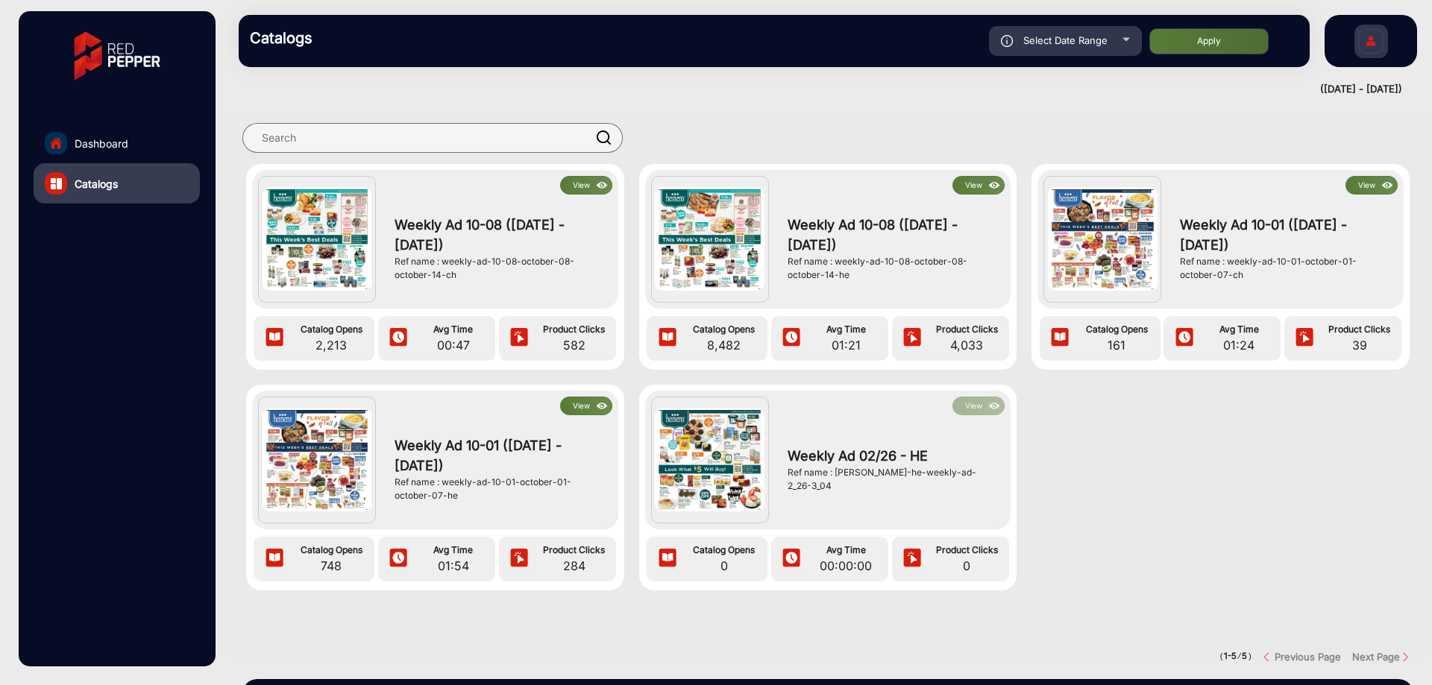
click at [1017, 41] on div "Select Date Range" at bounding box center [1065, 41] width 153 height 30
type input "[DATE]"
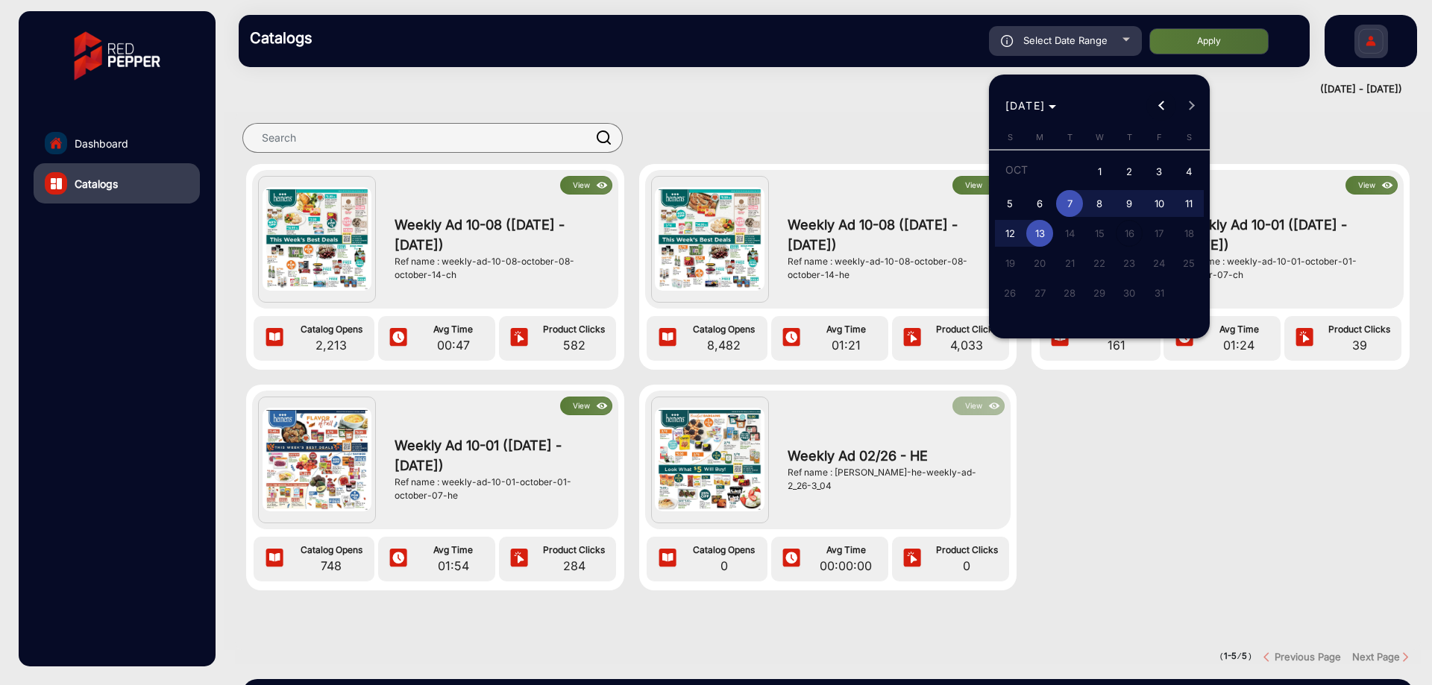
click at [1158, 104] on span "Previous month" at bounding box center [1161, 106] width 30 height 30
click at [1063, 310] on span "30" at bounding box center [1069, 319] width 27 height 27
type input "[DATE]"
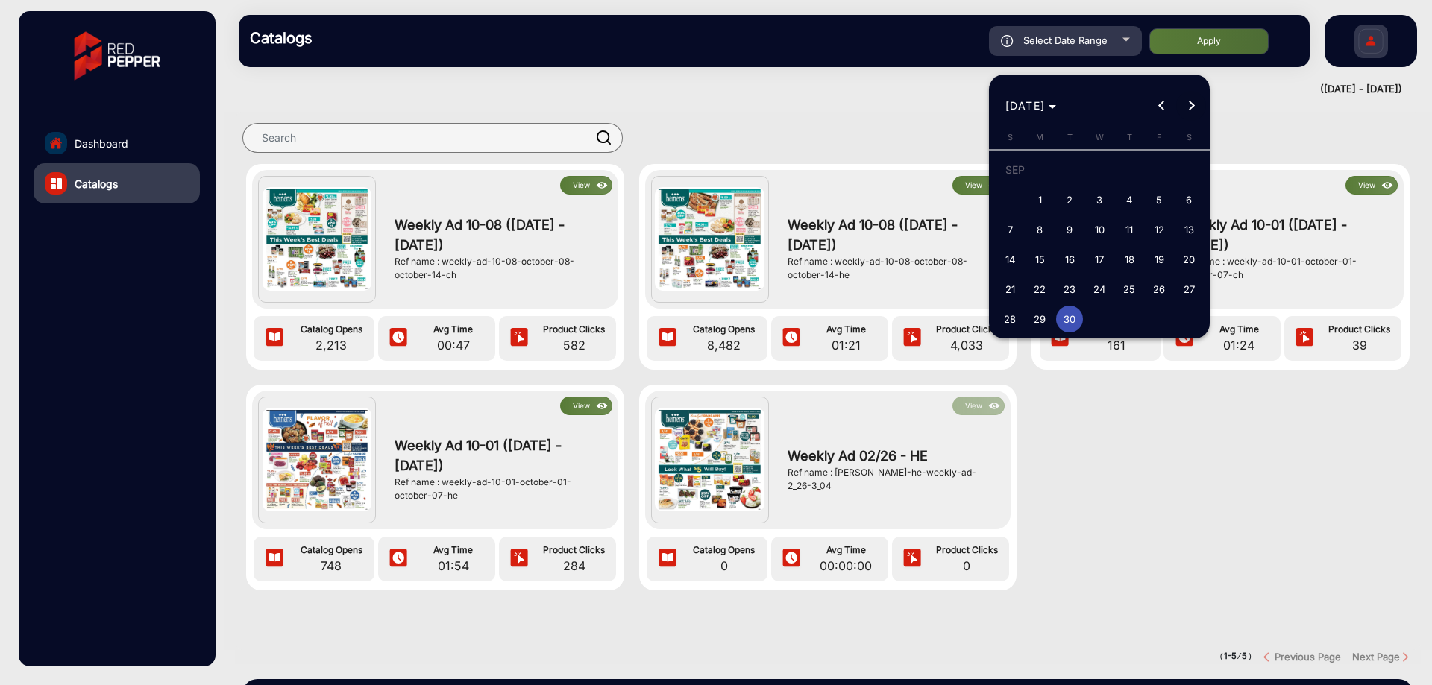
click at [1191, 104] on button "Next month" at bounding box center [1191, 106] width 30 height 30
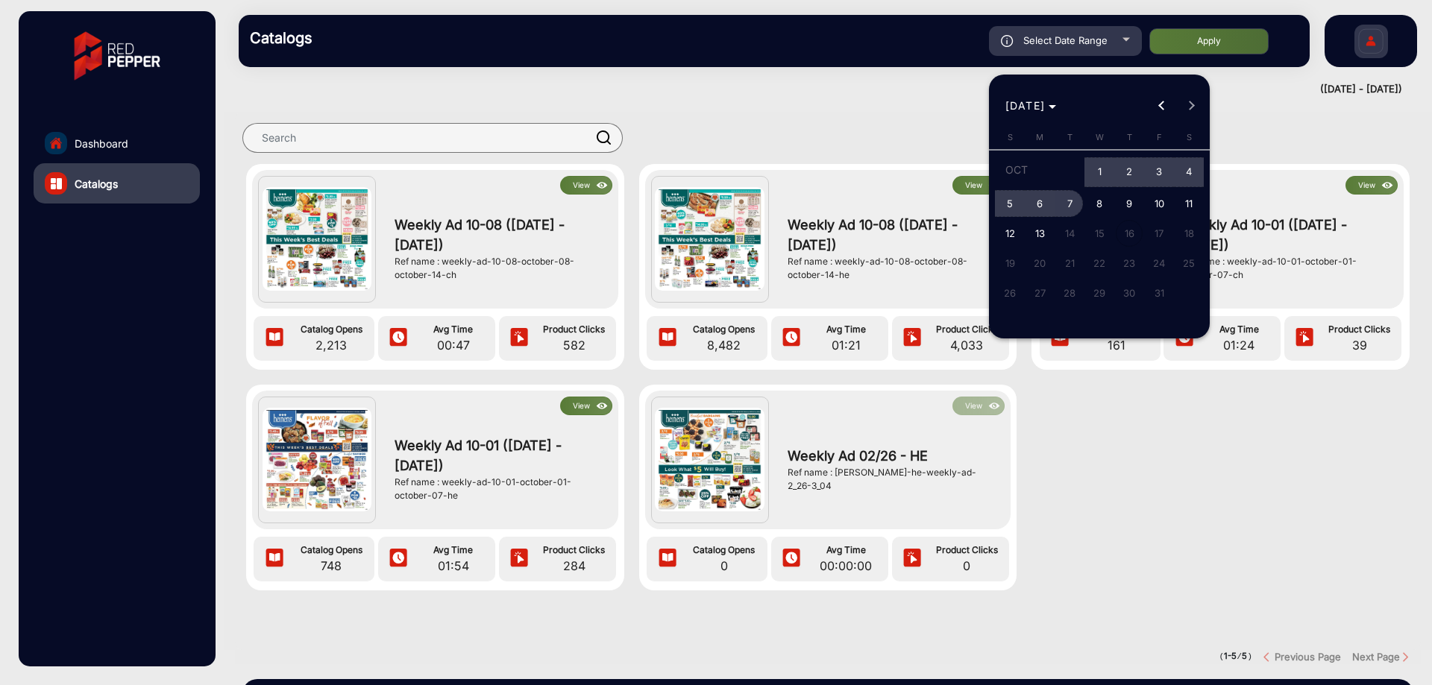
click at [1072, 198] on span "7" at bounding box center [1069, 203] width 27 height 27
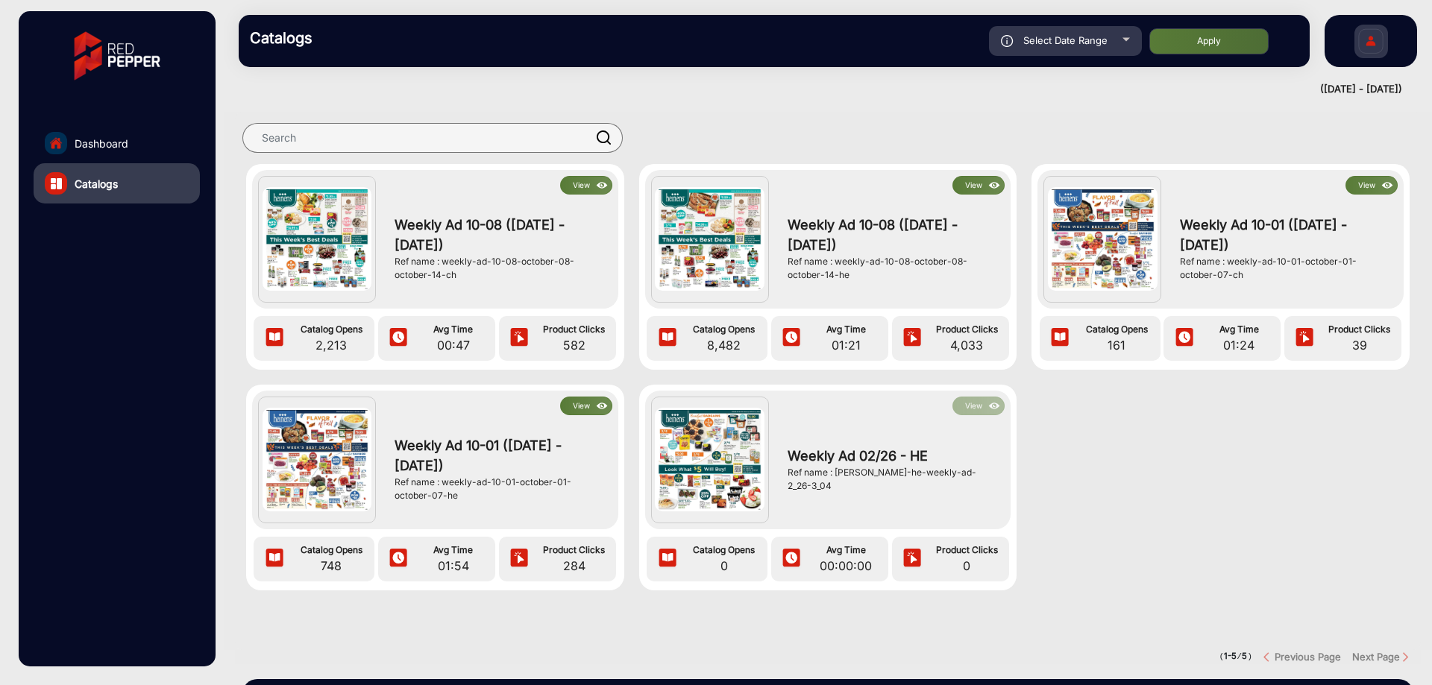
type input "[DATE]"
click at [1194, 37] on button "Apply" at bounding box center [1208, 41] width 119 height 26
type input "[DATE]"
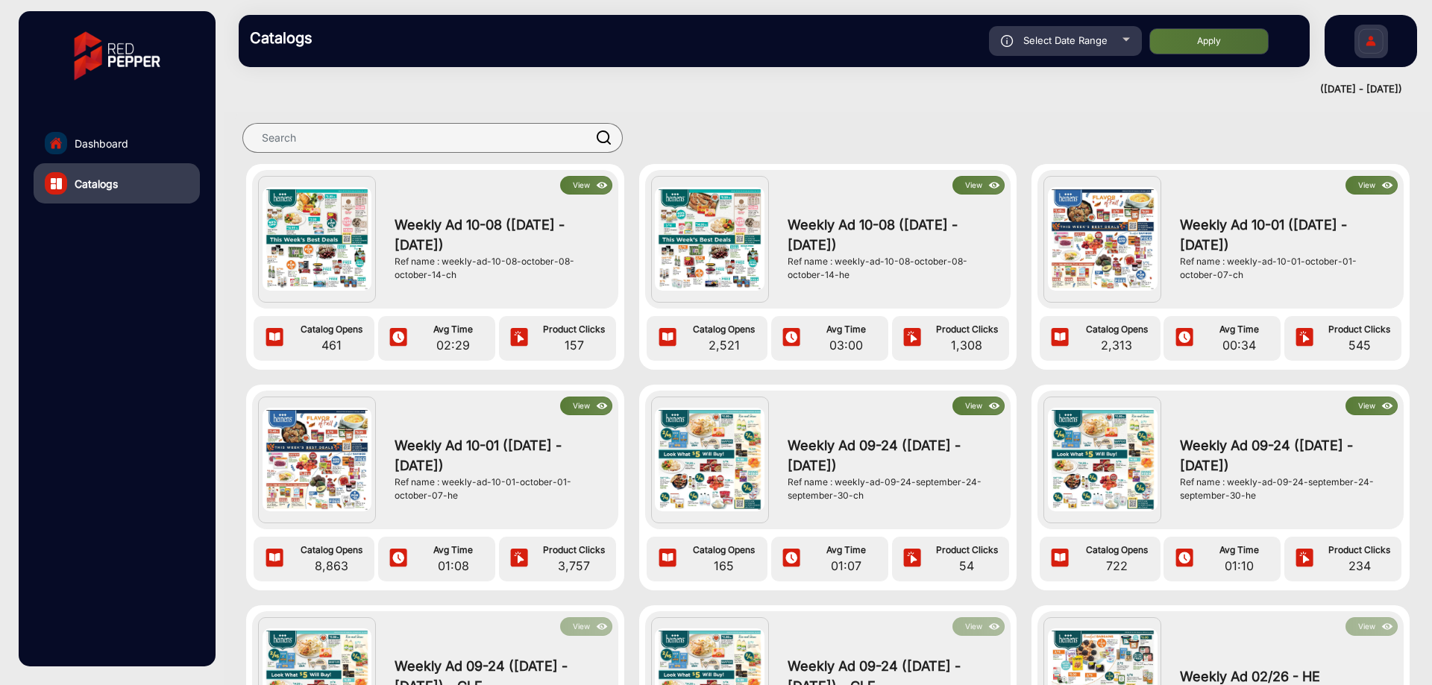
scroll to position [75, 0]
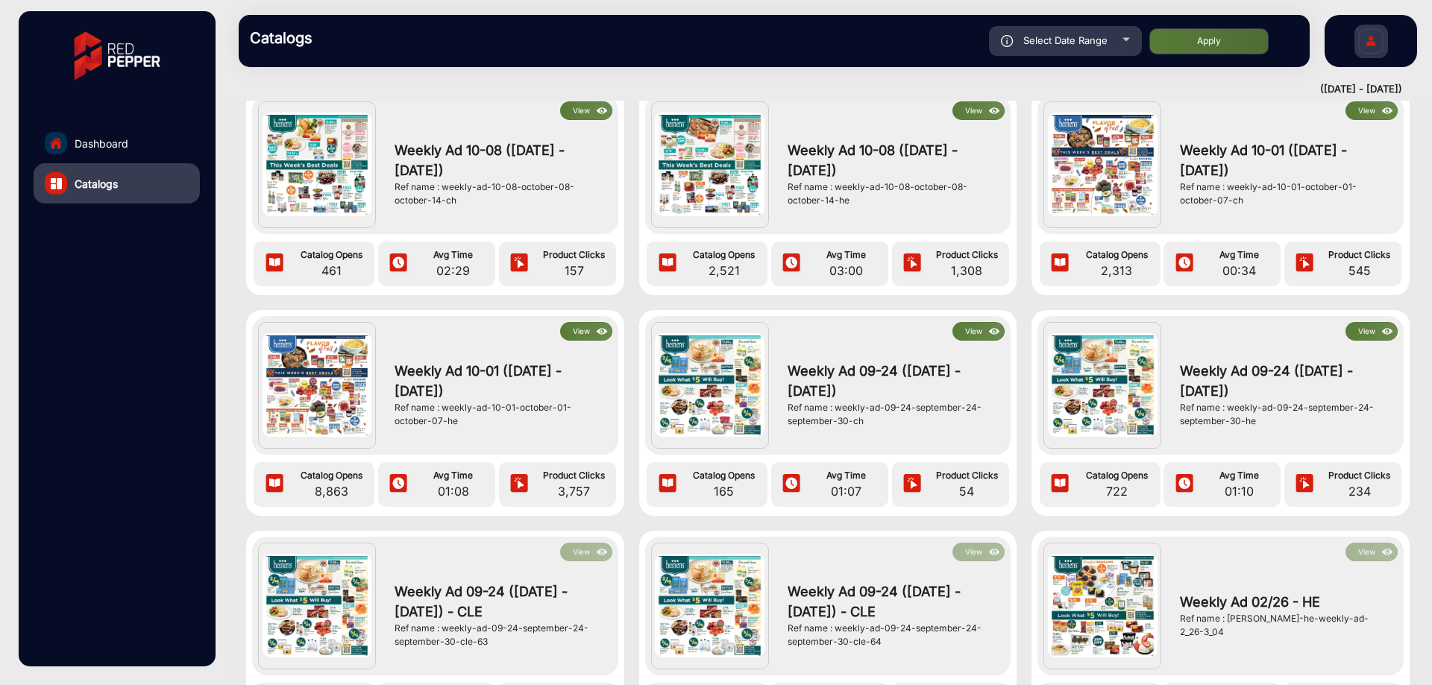
click at [585, 335] on button "View" at bounding box center [586, 331] width 52 height 19
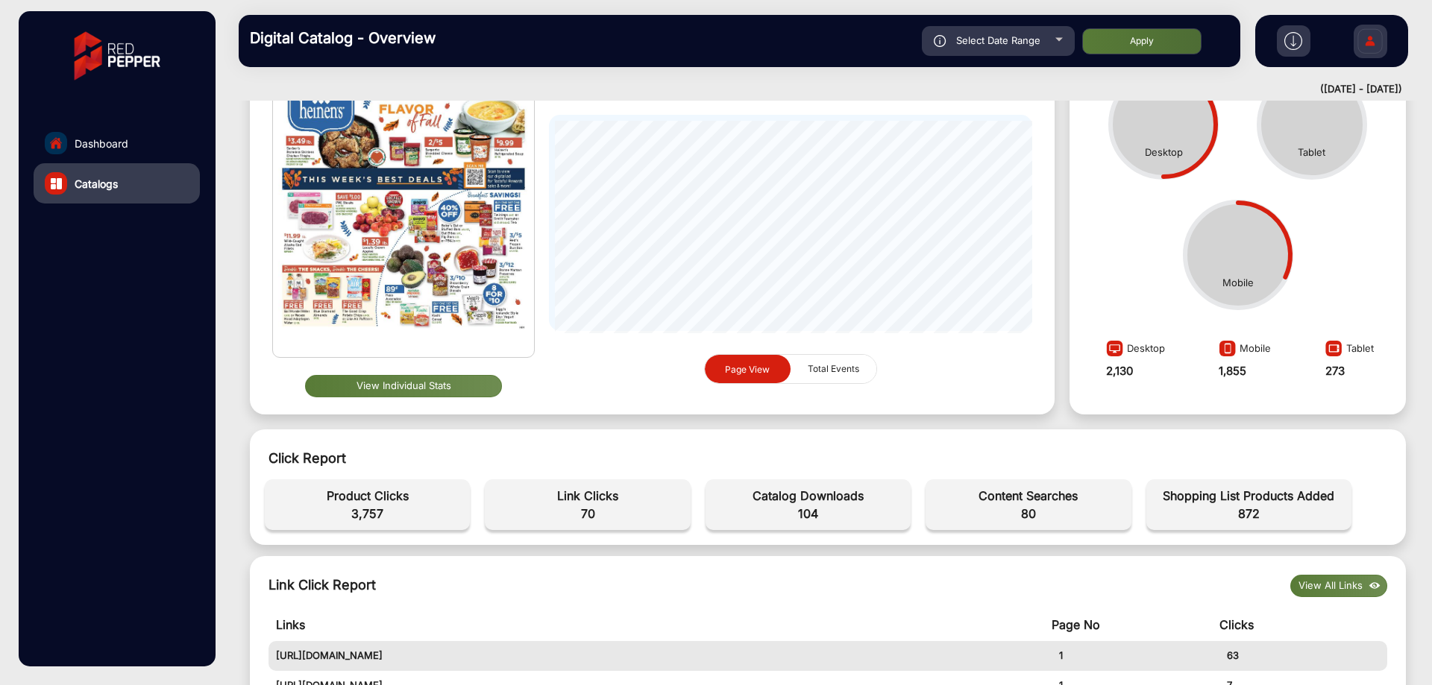
scroll to position [149, 0]
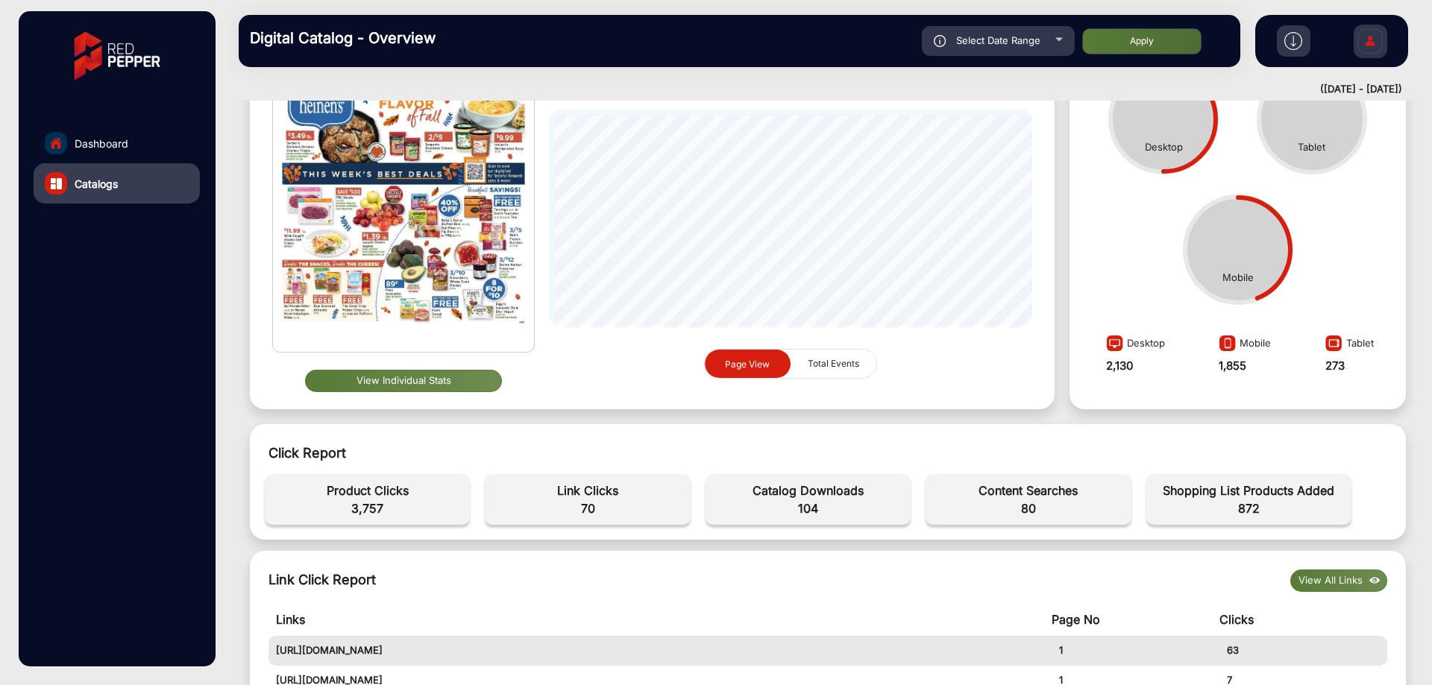
click at [424, 386] on button "View Individual Stats" at bounding box center [403, 381] width 197 height 22
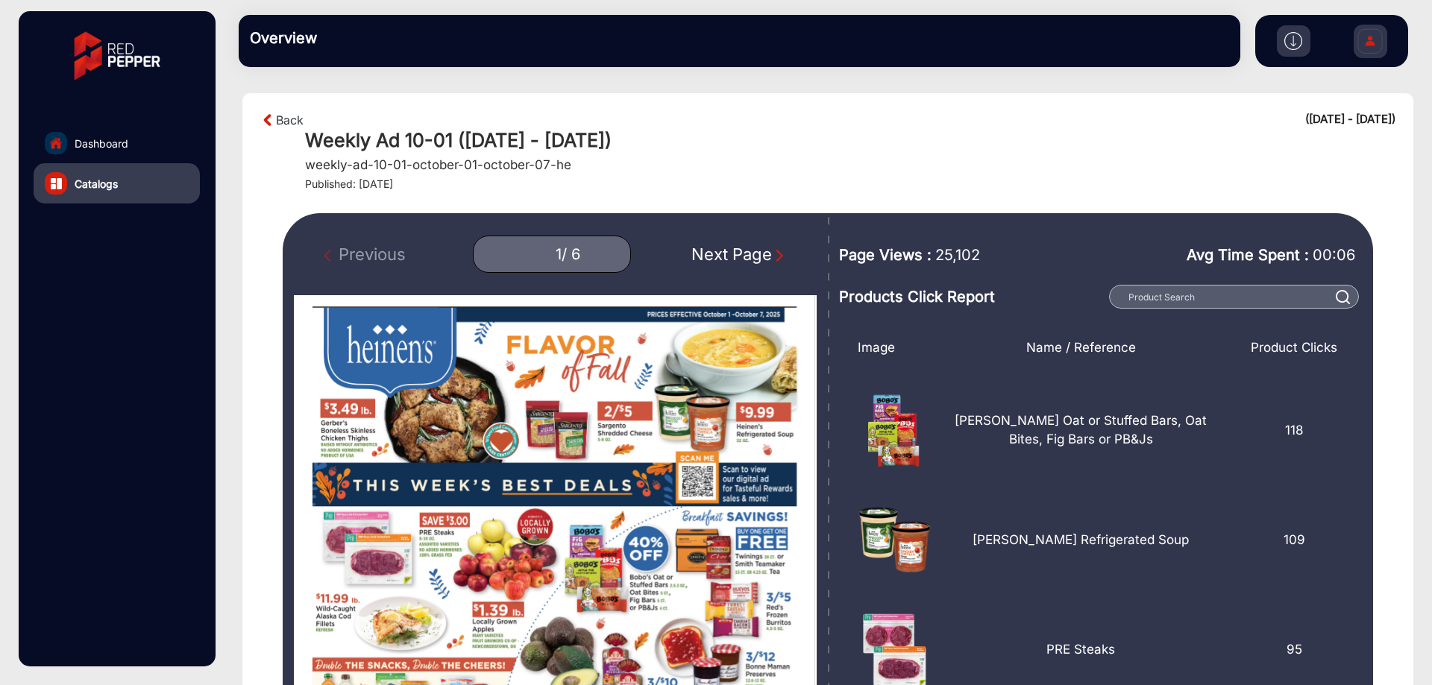
click at [776, 256] on img "Next Page" at bounding box center [779, 255] width 15 height 15
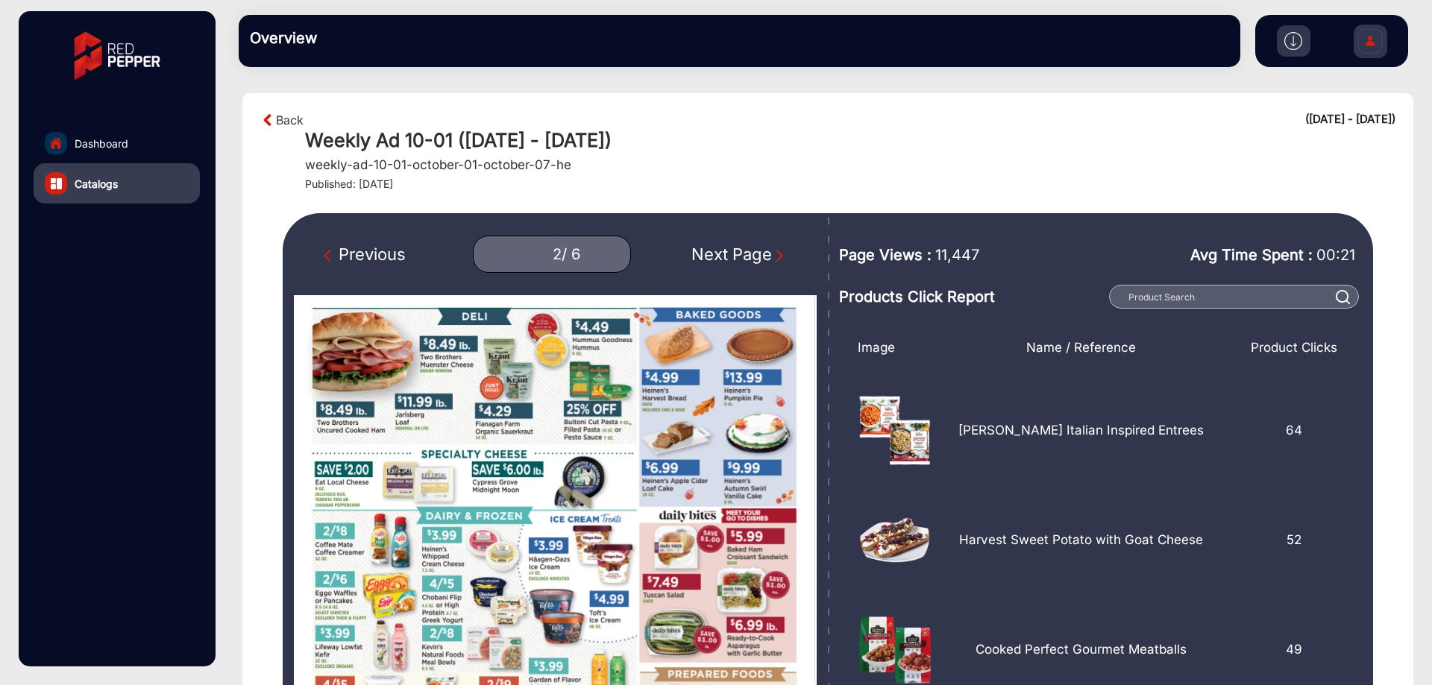
click at [776, 256] on img "Next Page" at bounding box center [779, 255] width 15 height 15
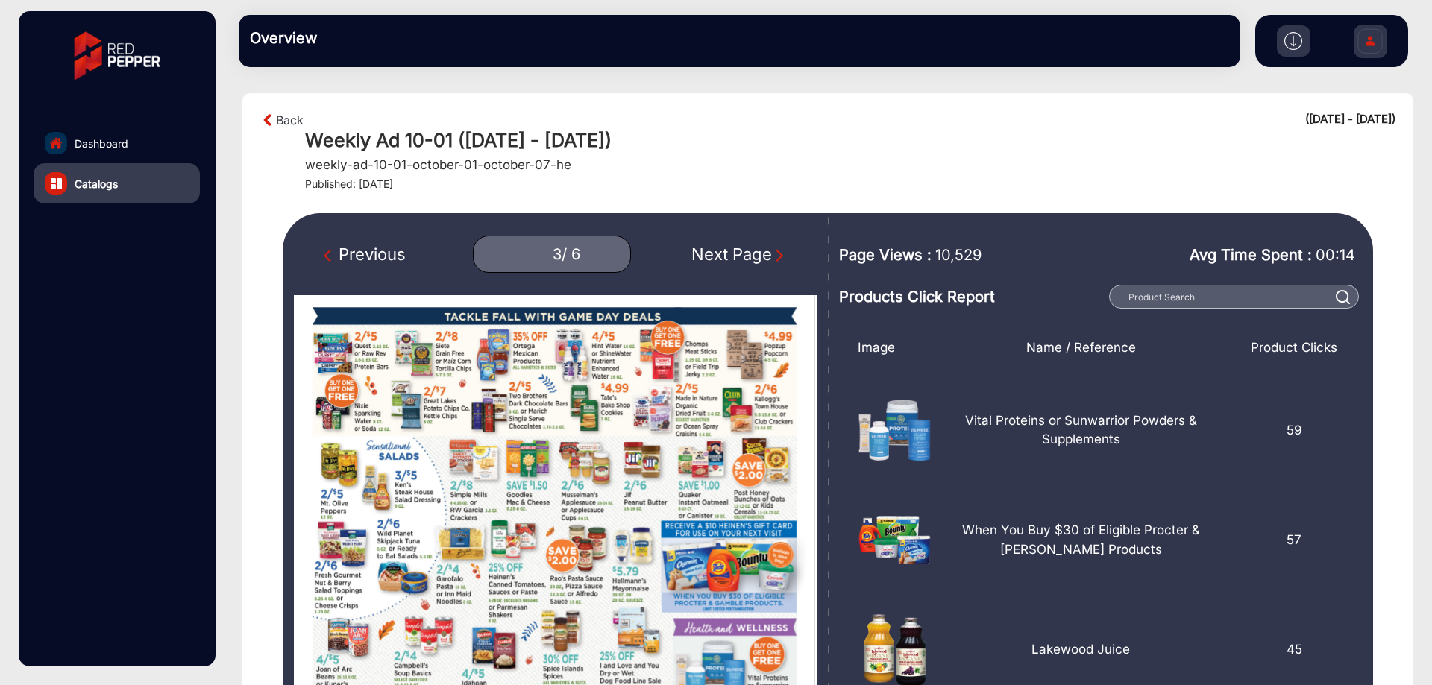
click at [776, 256] on img "Next Page" at bounding box center [779, 255] width 15 height 15
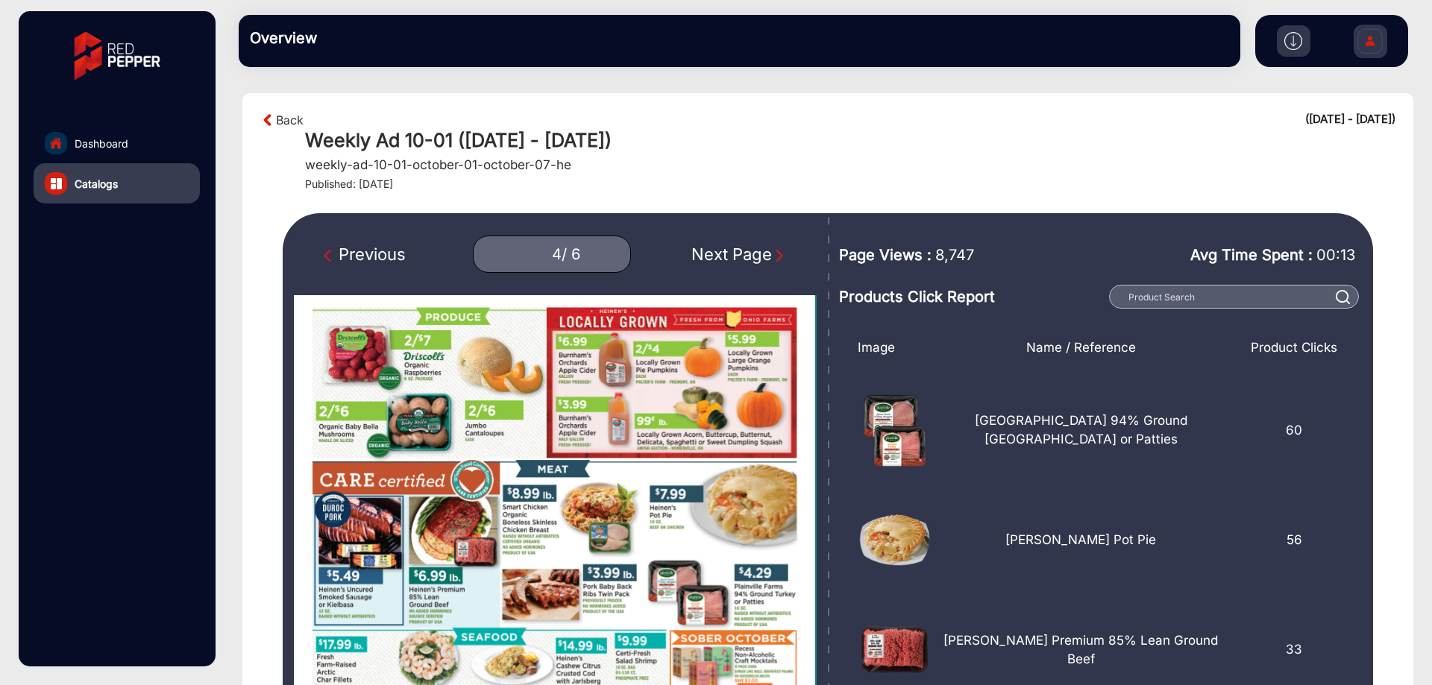
click at [776, 256] on img "Next Page" at bounding box center [779, 255] width 15 height 15
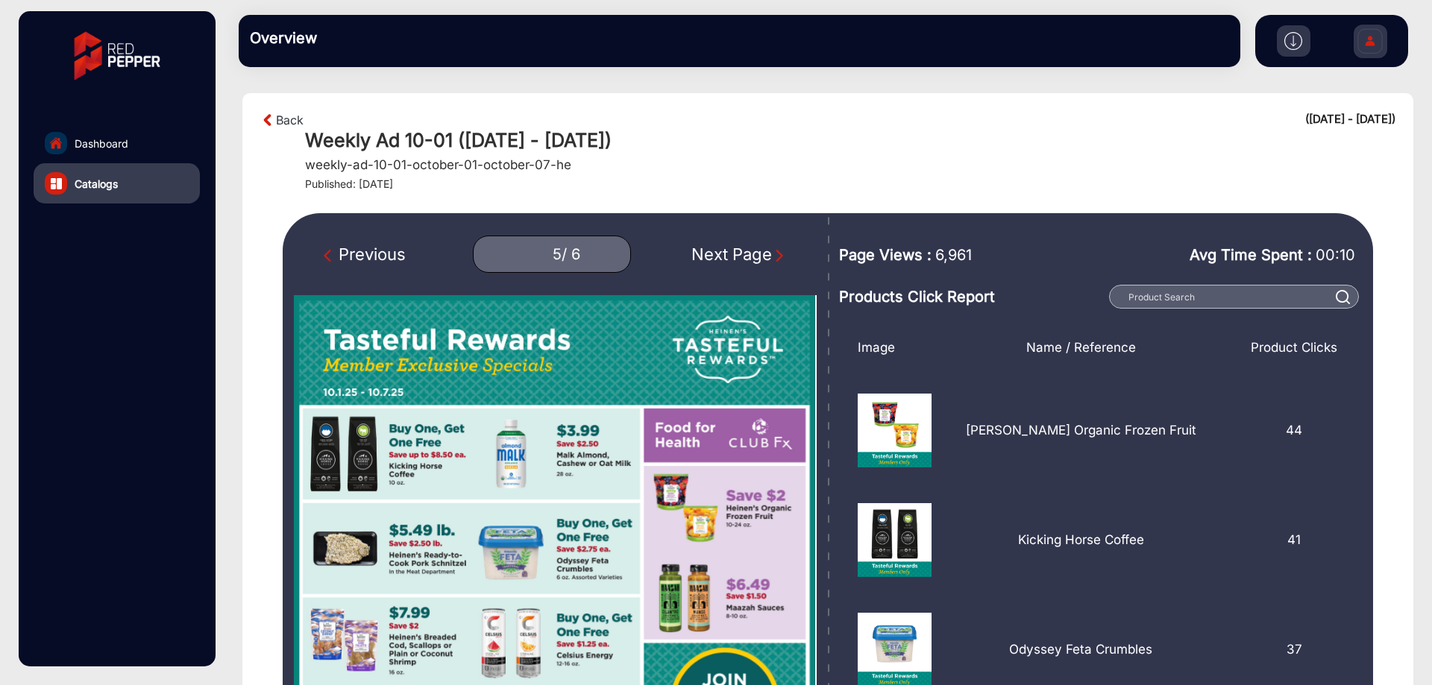
click at [776, 256] on img "Next Page" at bounding box center [779, 255] width 15 height 15
type input "6"
